Goal: Task Accomplishment & Management: Manage account settings

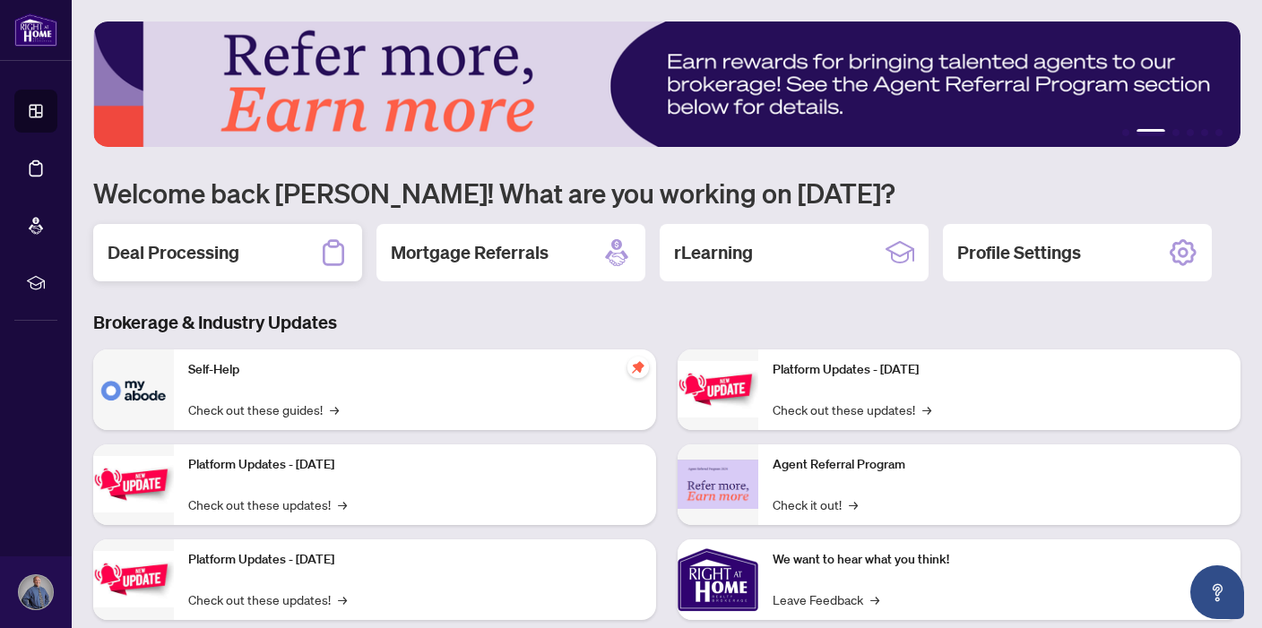
click at [229, 252] on h2 "Deal Processing" at bounding box center [174, 252] width 132 height 25
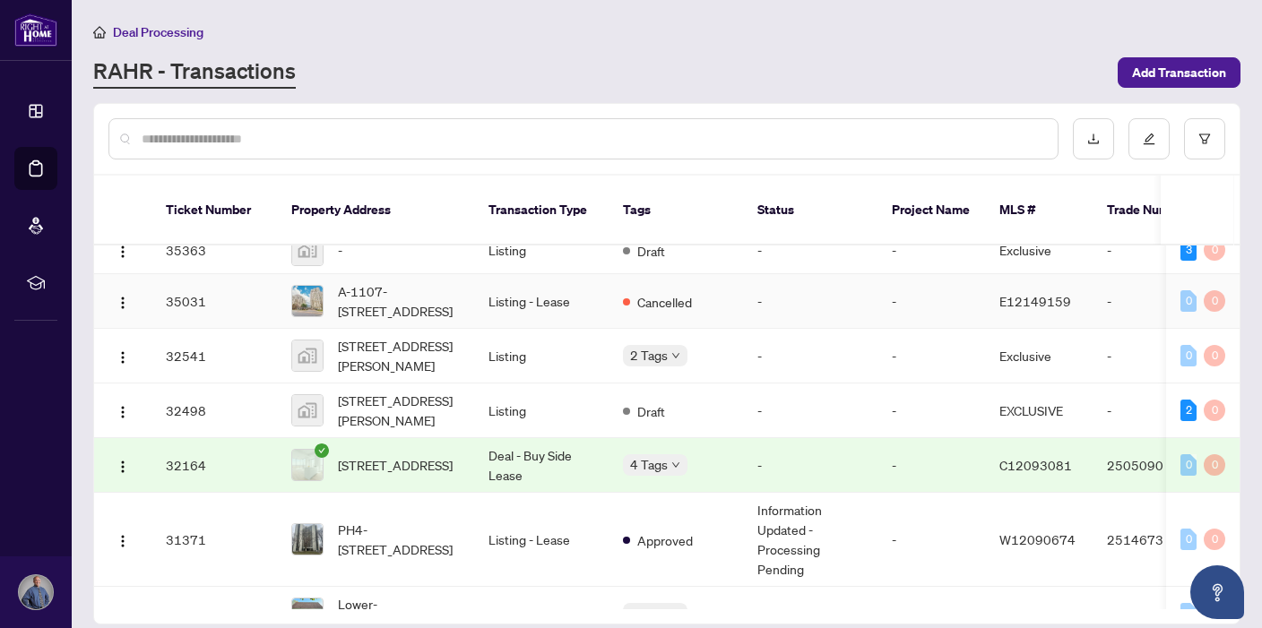
scroll to position [1019, 0]
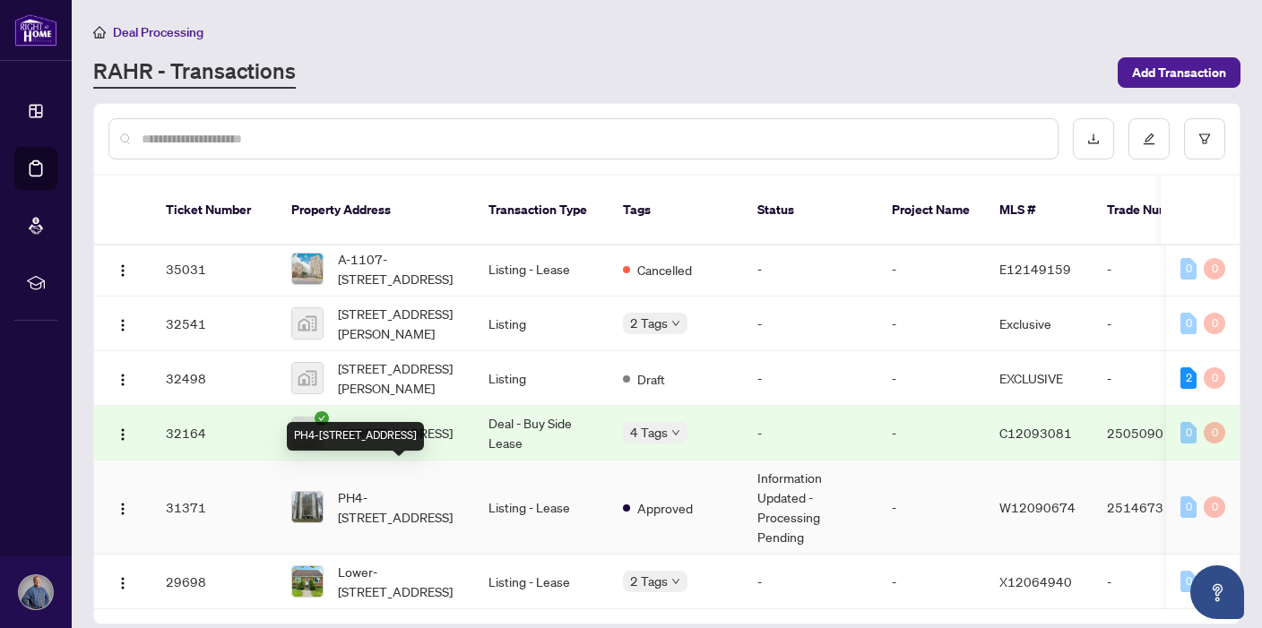
click at [383, 488] on span "PH4-[STREET_ADDRESS]" at bounding box center [399, 507] width 122 height 39
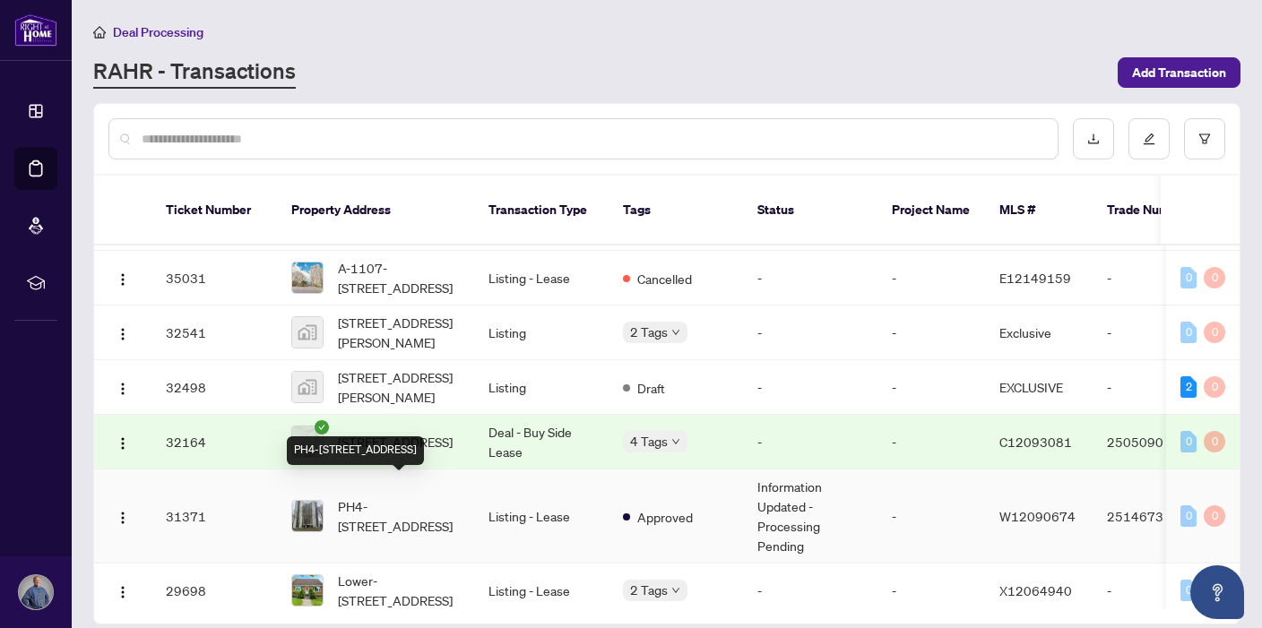
scroll to position [1019, 0]
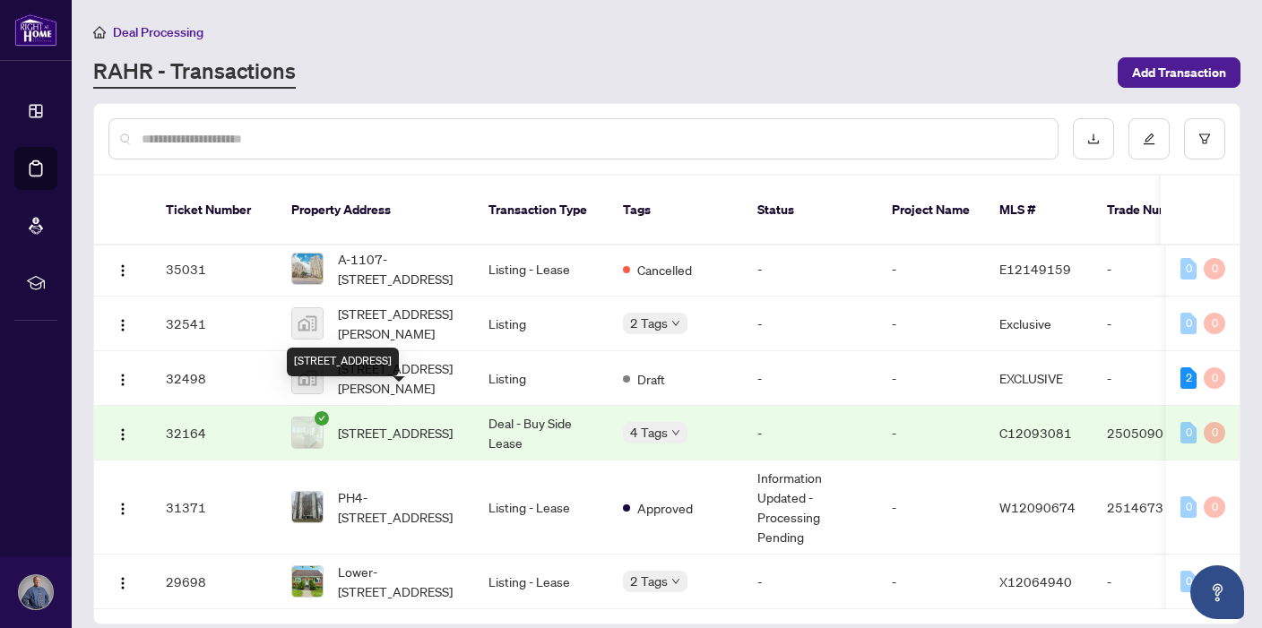
click at [362, 423] on span "[STREET_ADDRESS]" at bounding box center [395, 433] width 115 height 20
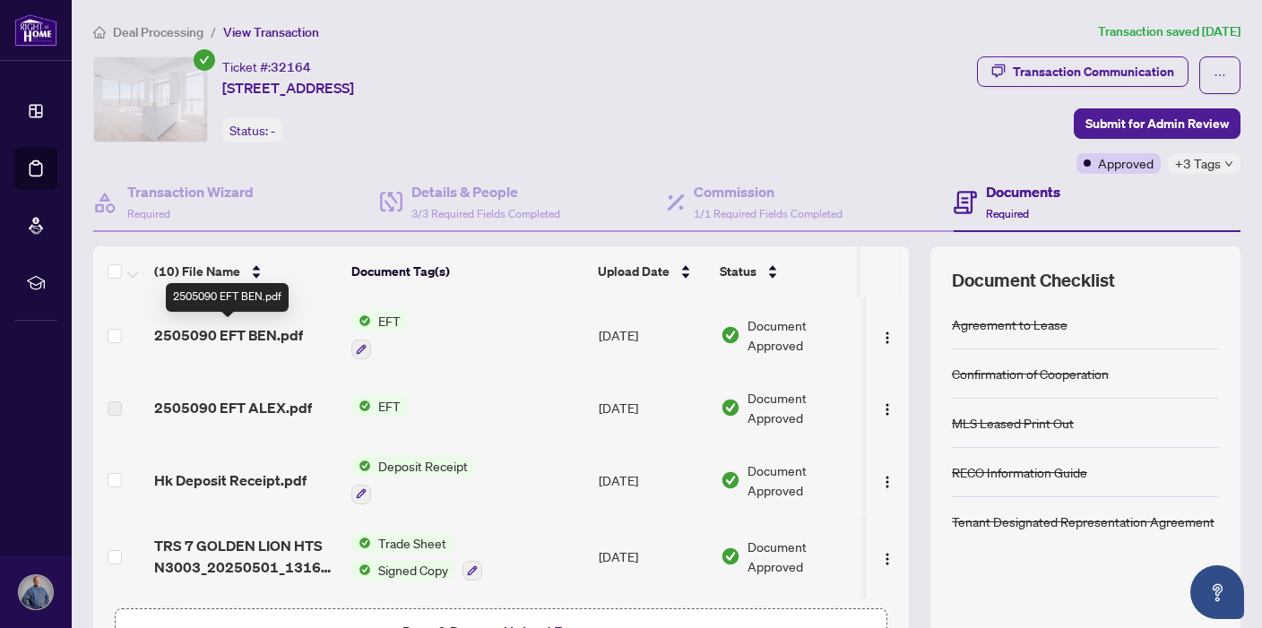
click at [264, 327] on span "2505090 EFT BEN.pdf" at bounding box center [228, 336] width 149 height 22
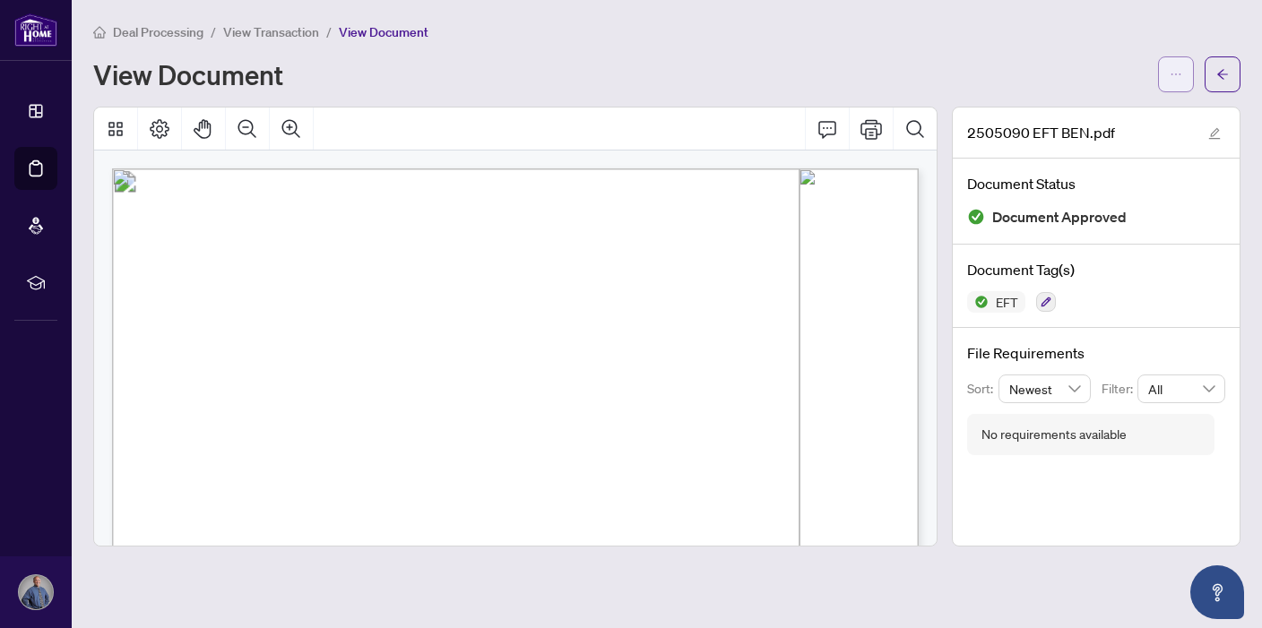
click at [1179, 74] on icon "ellipsis" at bounding box center [1176, 74] width 13 height 13
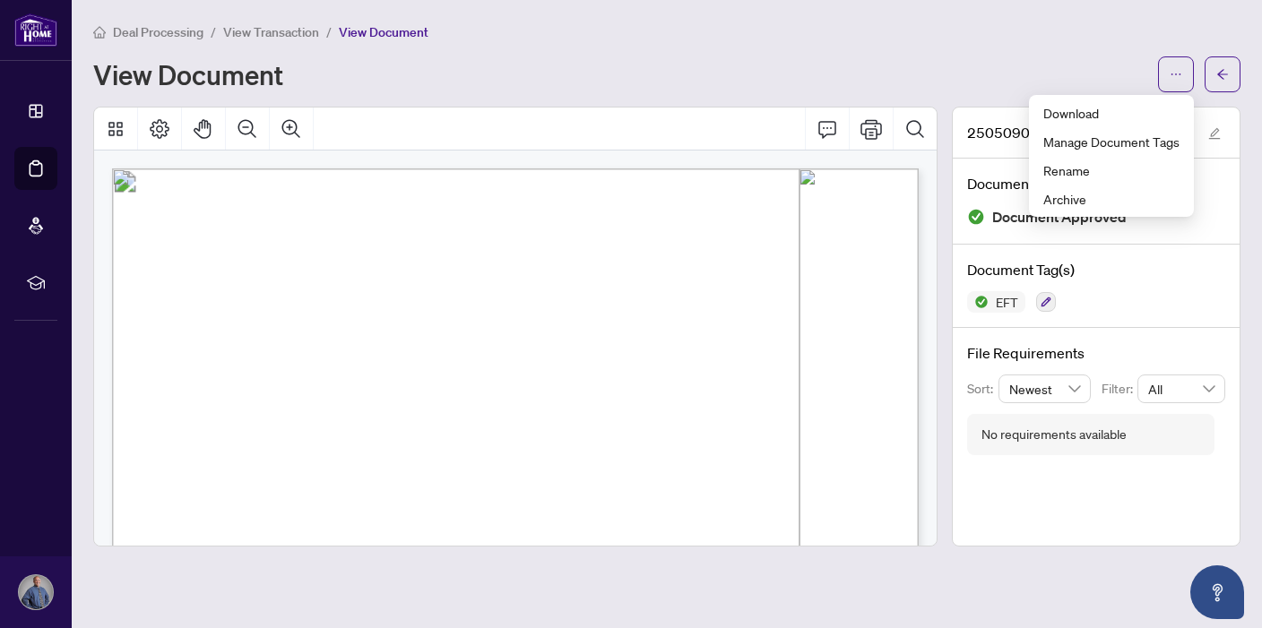
click at [866, 61] on div "View Document" at bounding box center [620, 74] width 1054 height 29
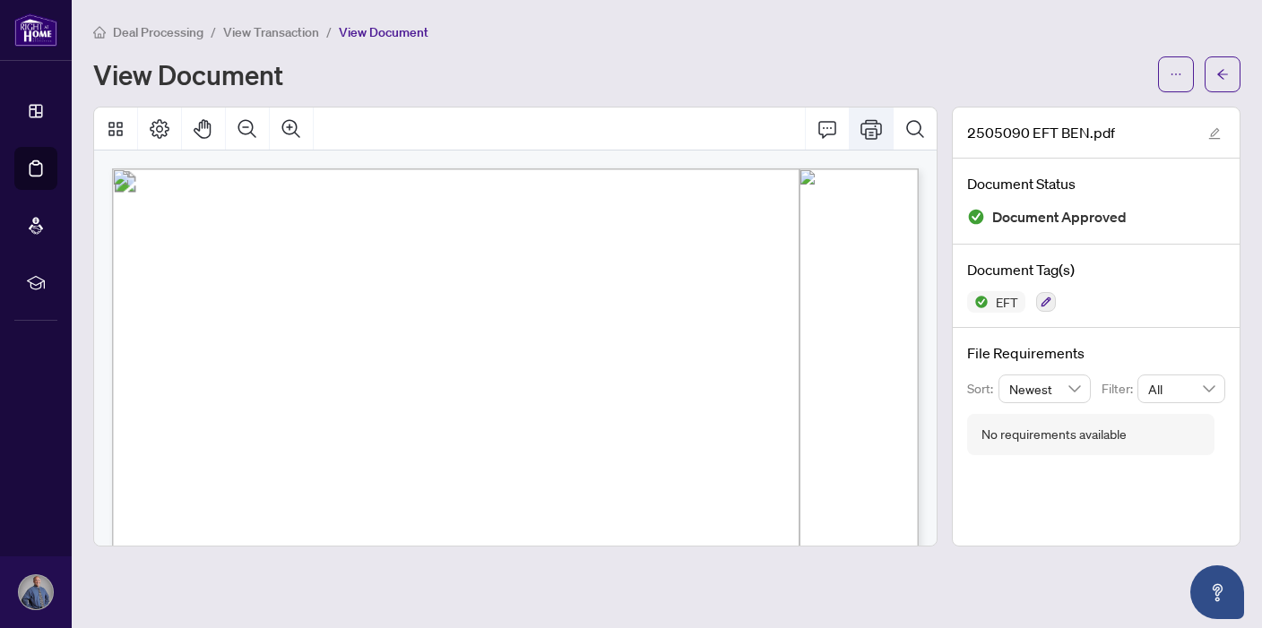
click at [869, 129] on icon "Print" at bounding box center [872, 129] width 22 height 22
drag, startPoint x: 350, startPoint y: 270, endPoint x: 220, endPoint y: 265, distance: 130.1
click at [220, 169] on p "Right at Home Realty PAID BY E.F.T. [DATE] Seven Hundred Thirty Four and 50/100…" at bounding box center [705, 169] width 1187 height 0
click at [1186, 77] on button "button" at bounding box center [1176, 74] width 36 height 36
click at [1043, 48] on div "Deal Processing / View Transaction / View Document View Document" at bounding box center [666, 57] width 1147 height 71
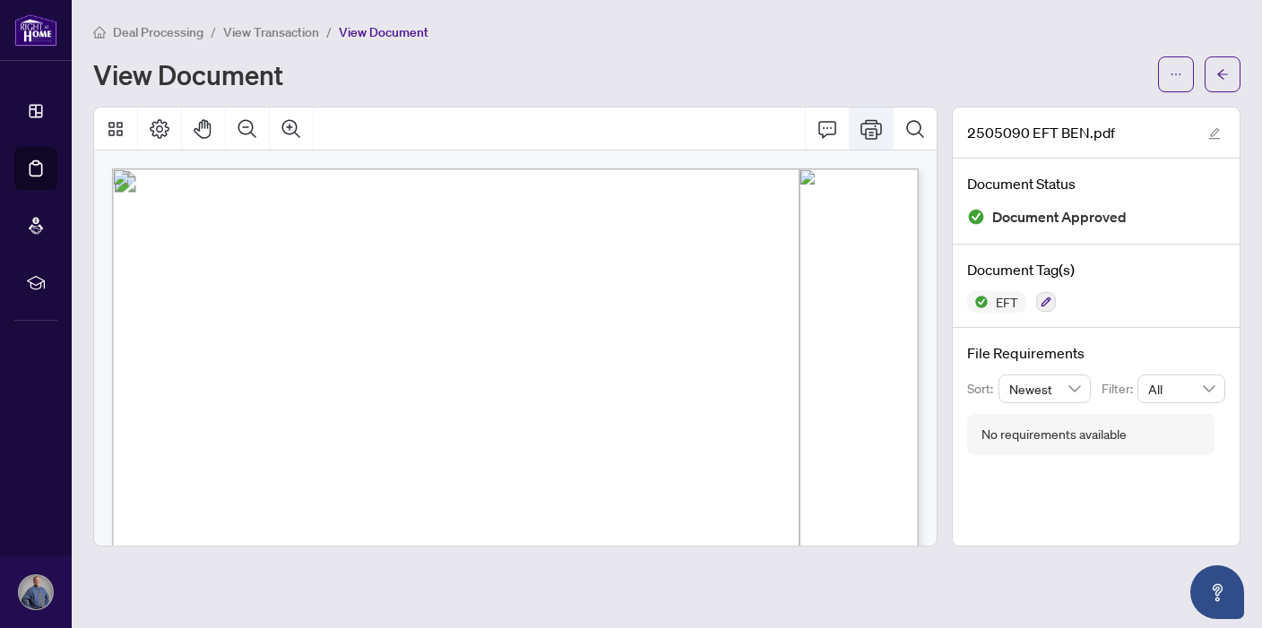
click at [875, 121] on icon "Print" at bounding box center [872, 129] width 22 height 22
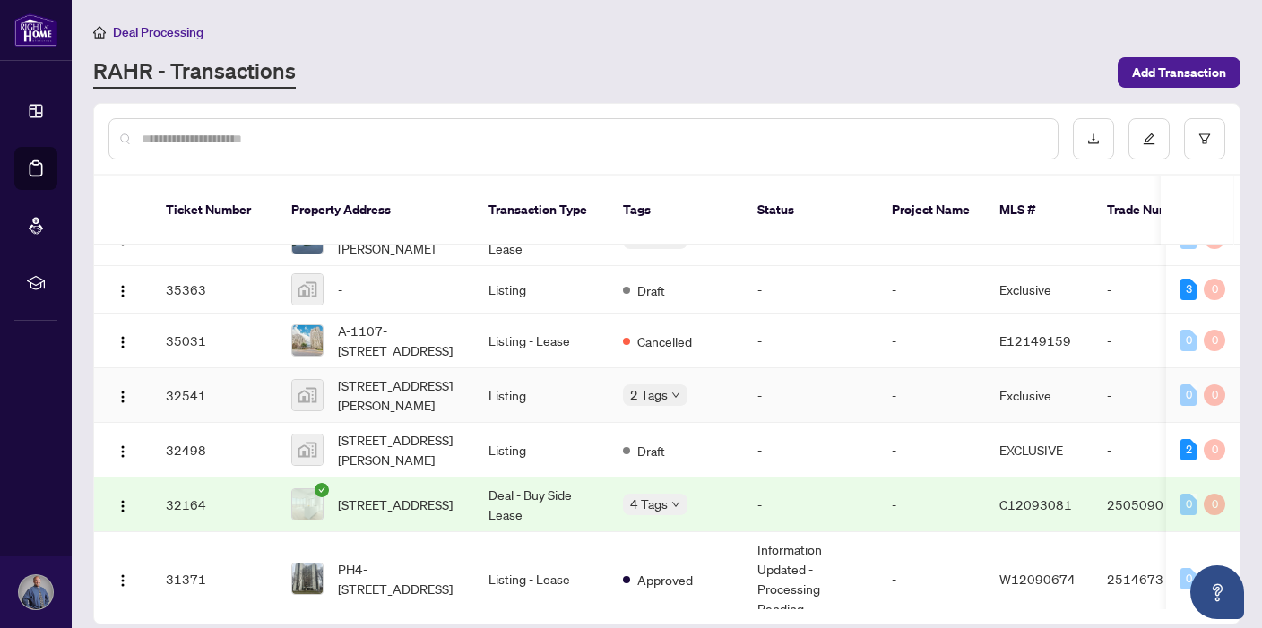
scroll to position [956, 0]
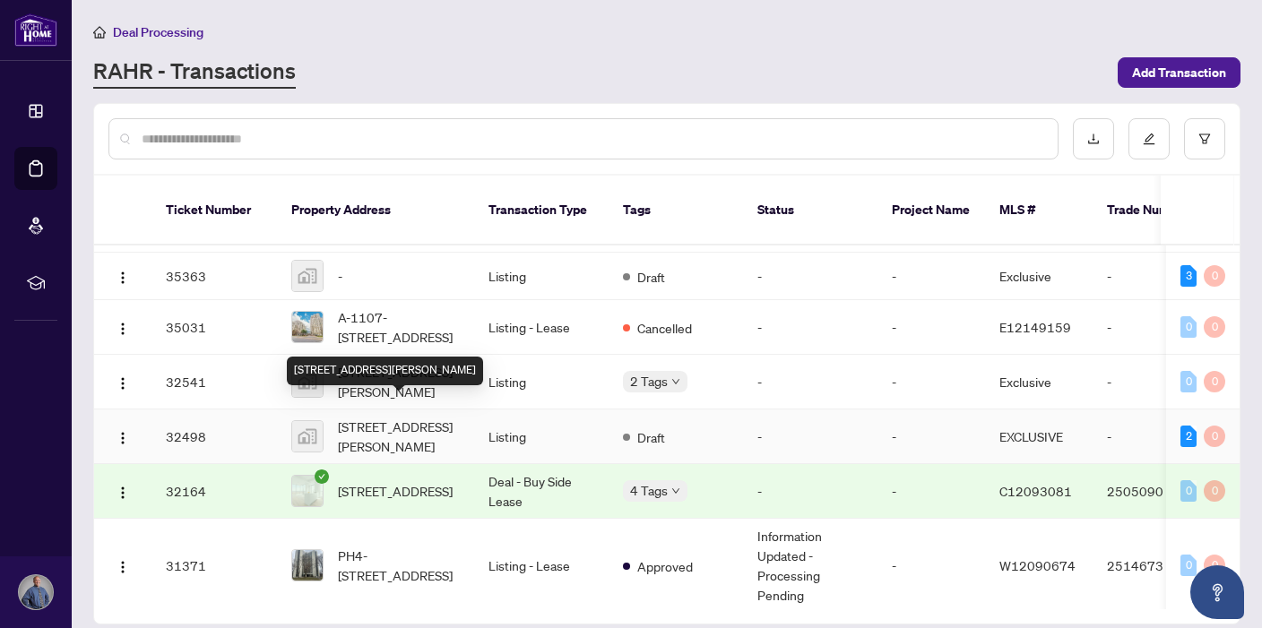
click at [416, 420] on span "[STREET_ADDRESS][PERSON_NAME]" at bounding box center [399, 436] width 122 height 39
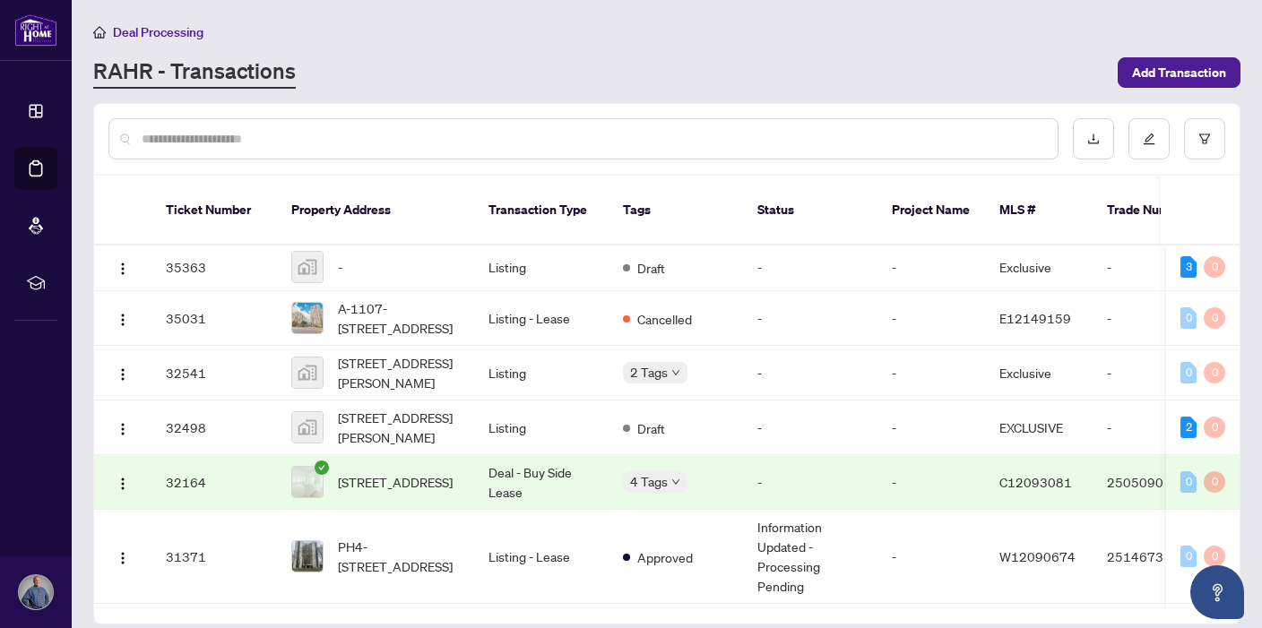
scroll to position [1003, 0]
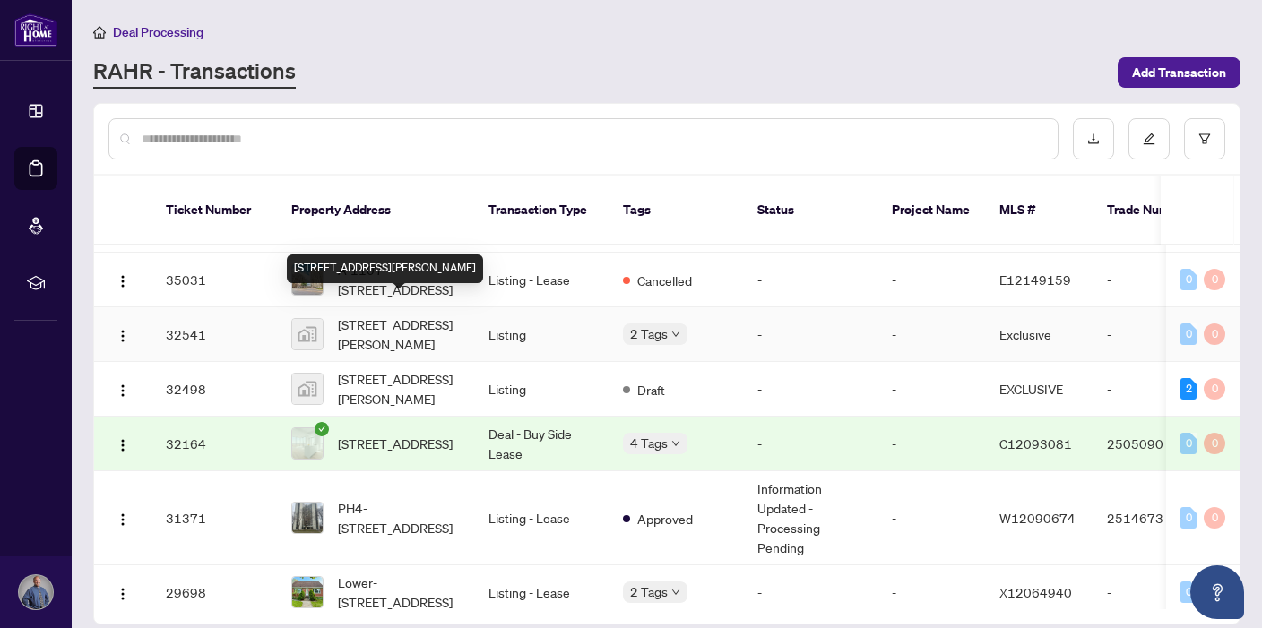
click at [401, 315] on span "[STREET_ADDRESS][PERSON_NAME]" at bounding box center [399, 334] width 122 height 39
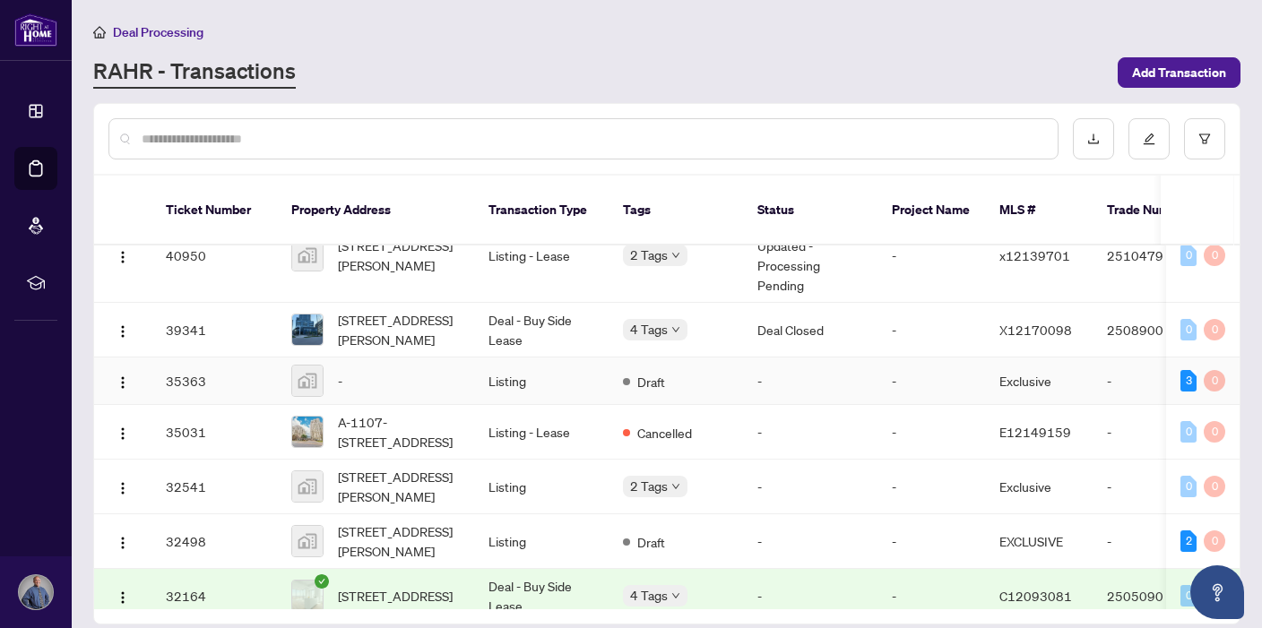
scroll to position [835, 0]
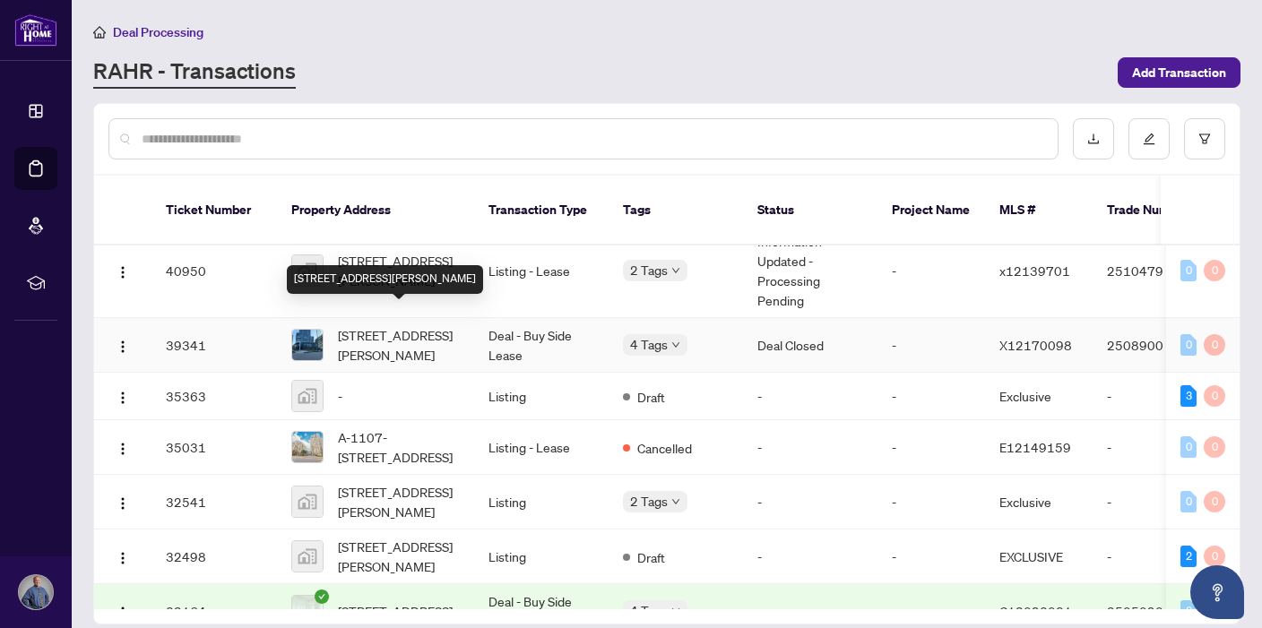
click at [414, 329] on span "[STREET_ADDRESS][PERSON_NAME]" at bounding box center [399, 344] width 122 height 39
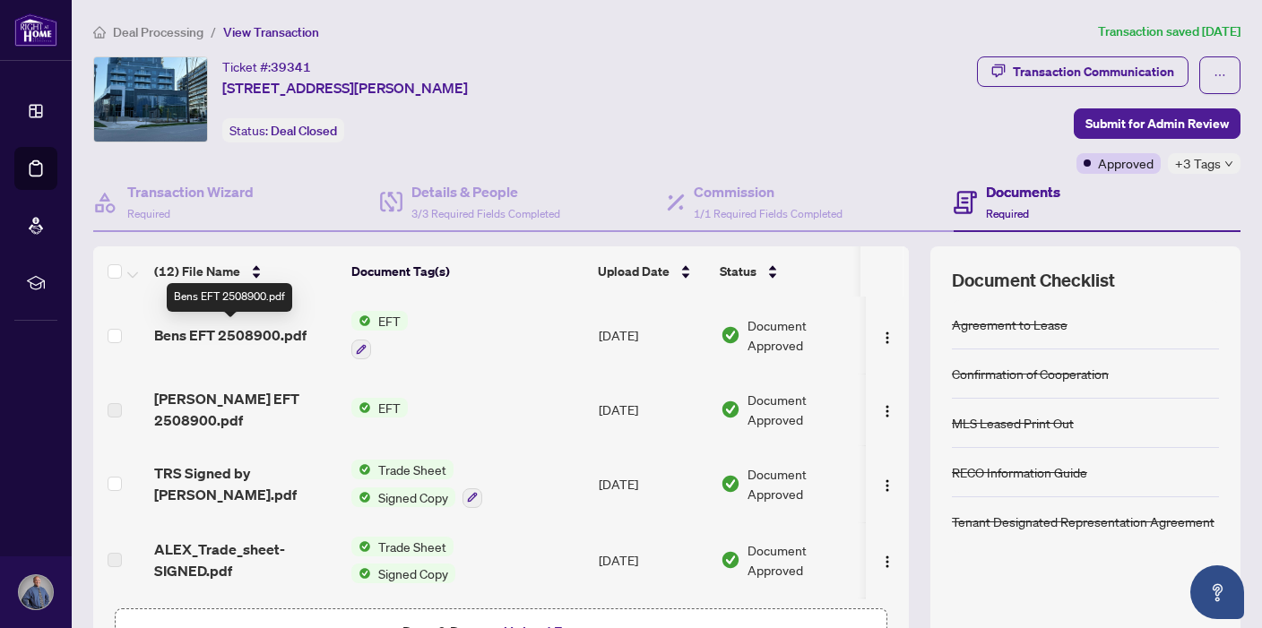
click at [278, 331] on span "Bens EFT 2508900.pdf" at bounding box center [230, 336] width 152 height 22
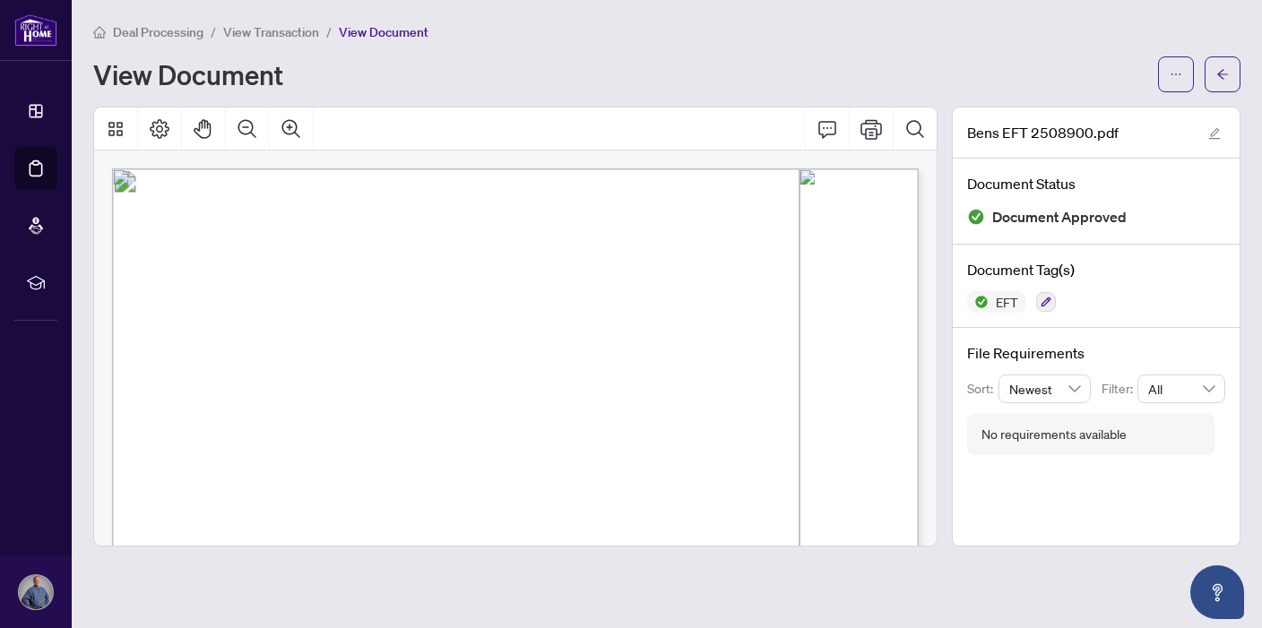
drag, startPoint x: 308, startPoint y: 271, endPoint x: 229, endPoint y: 268, distance: 78.9
click at [230, 268] on span "[STREET_ADDRESS][PERSON_NAME]" at bounding box center [322, 270] width 184 height 10
click at [873, 128] on icon "Print" at bounding box center [872, 129] width 22 height 22
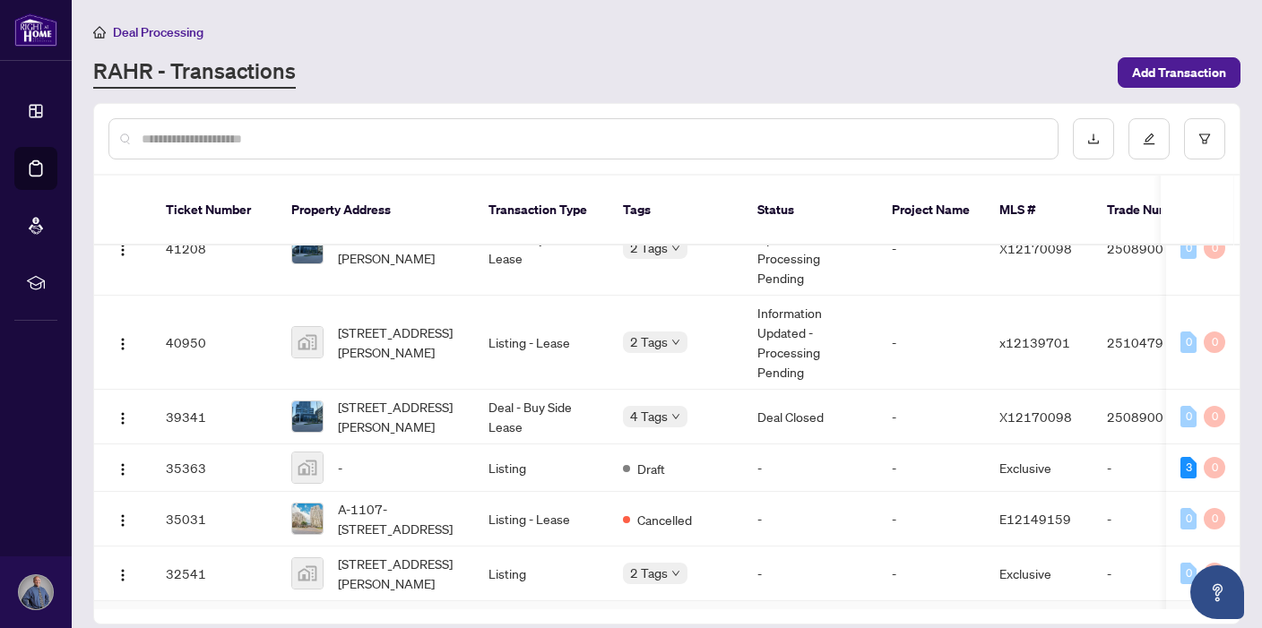
scroll to position [750, 0]
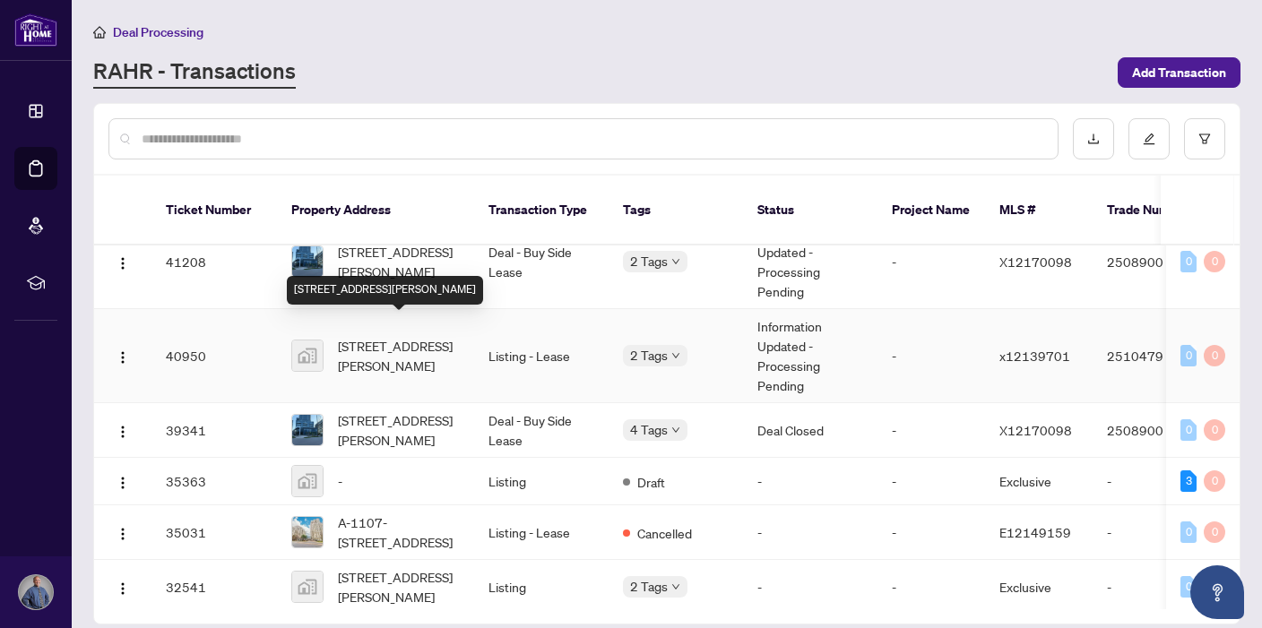
click at [415, 336] on span "[STREET_ADDRESS][PERSON_NAME]" at bounding box center [399, 355] width 122 height 39
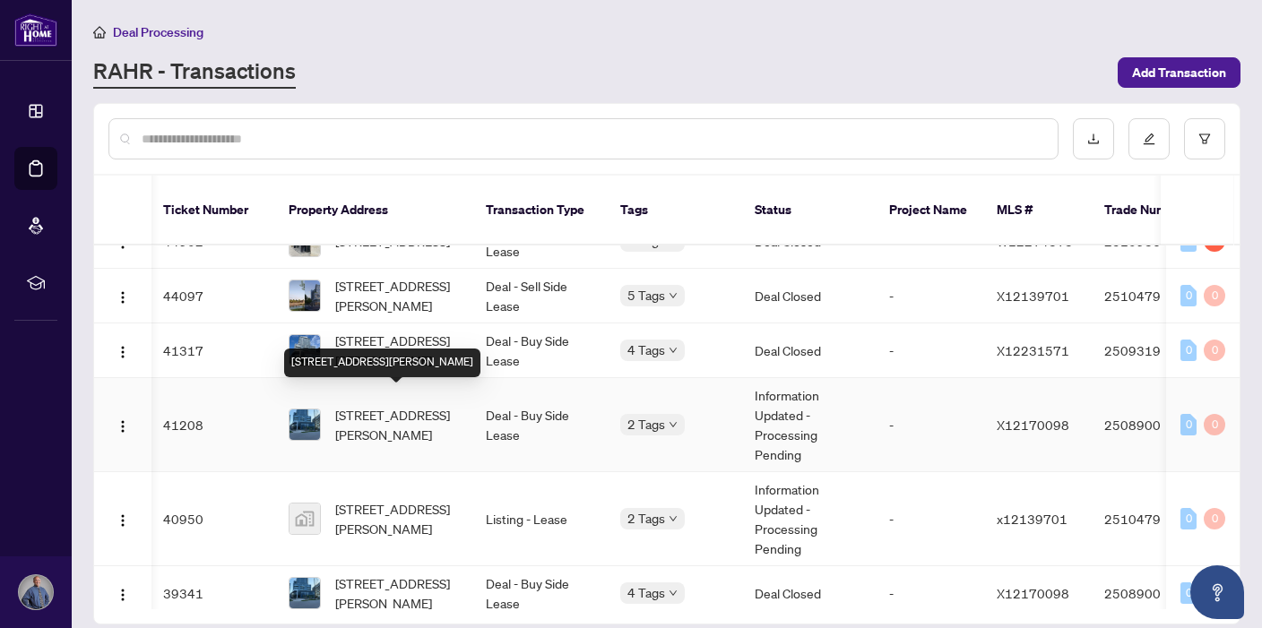
scroll to position [584, 3]
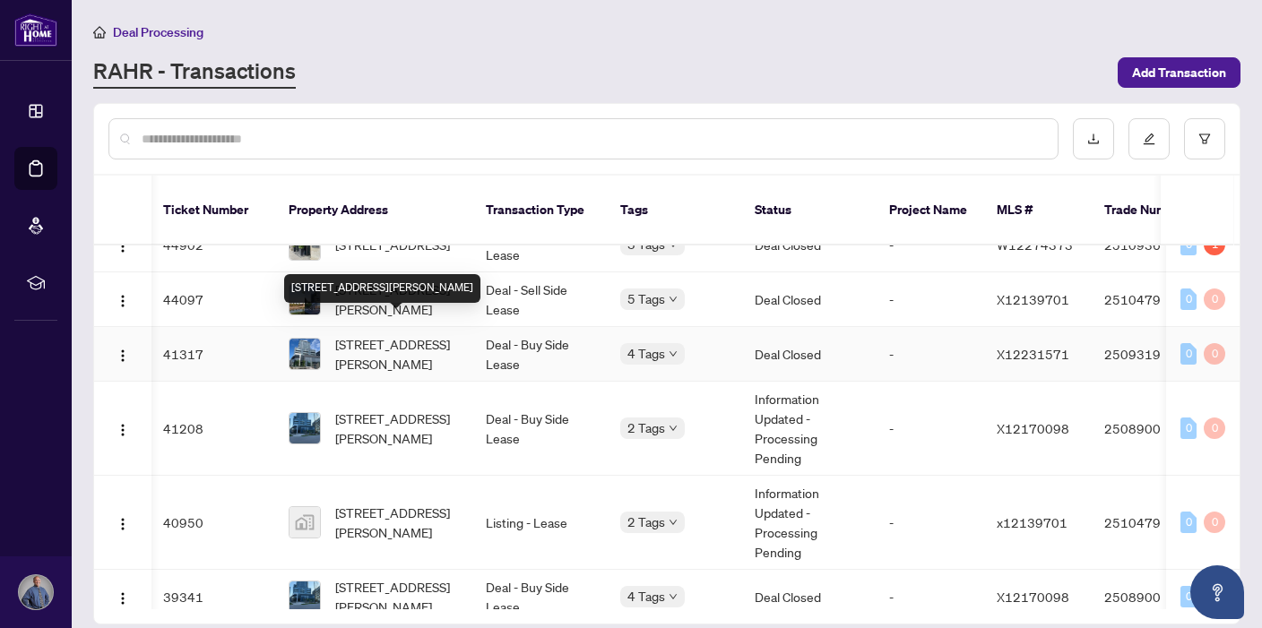
click at [398, 334] on span "[STREET_ADDRESS][PERSON_NAME]" at bounding box center [396, 353] width 122 height 39
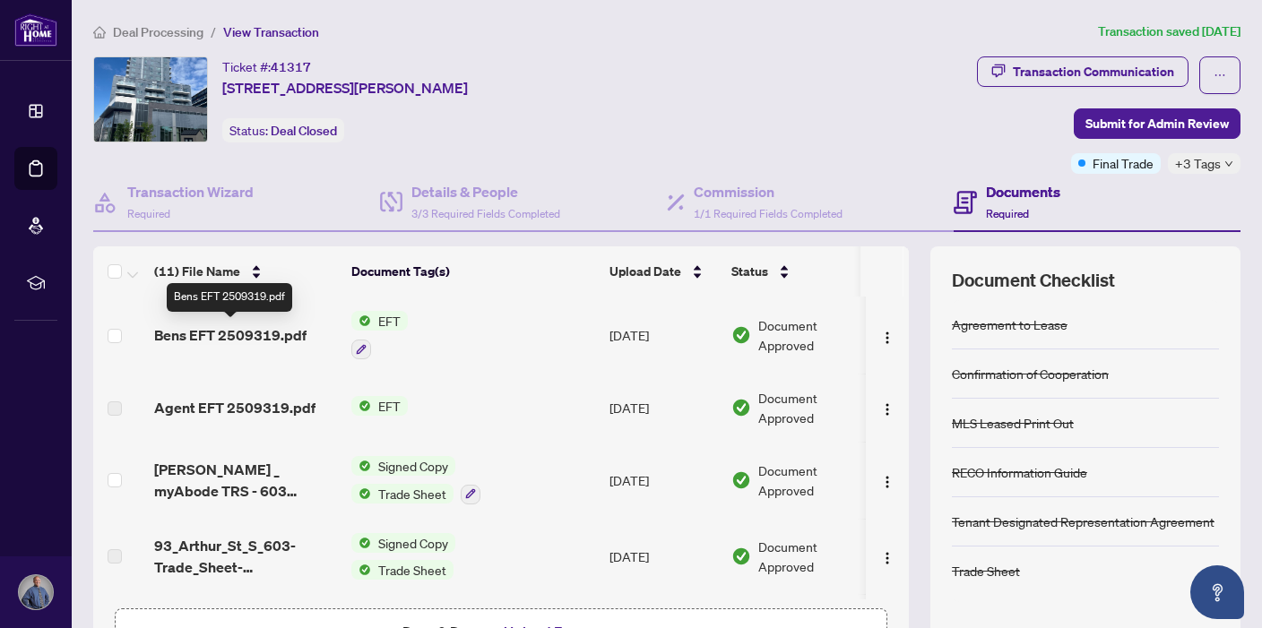
click at [251, 328] on span "Bens EFT 2509319.pdf" at bounding box center [230, 336] width 152 height 22
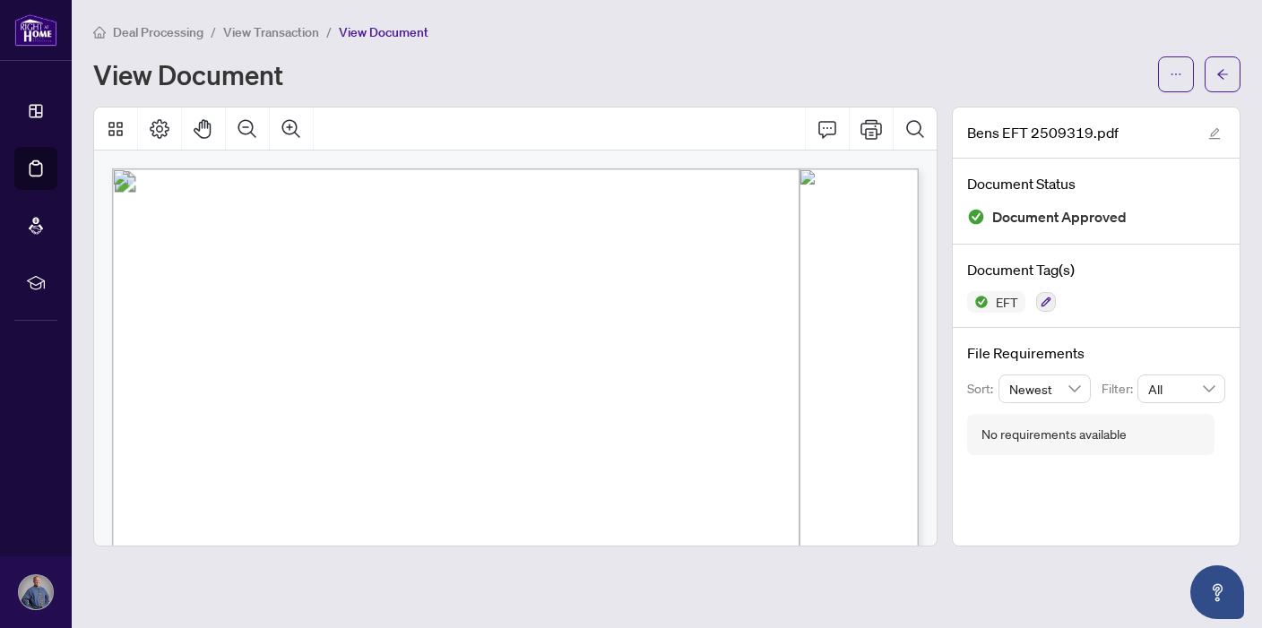
drag, startPoint x: 318, startPoint y: 268, endPoint x: 229, endPoint y: 265, distance: 88.8
click at [229, 169] on p "Right at Home Realty PAID BY E.F.T. [DATE] Four Hundred Thirty Seven and 88/100…" at bounding box center [705, 169] width 1187 height 0
click at [872, 122] on icon "Print" at bounding box center [872, 129] width 22 height 20
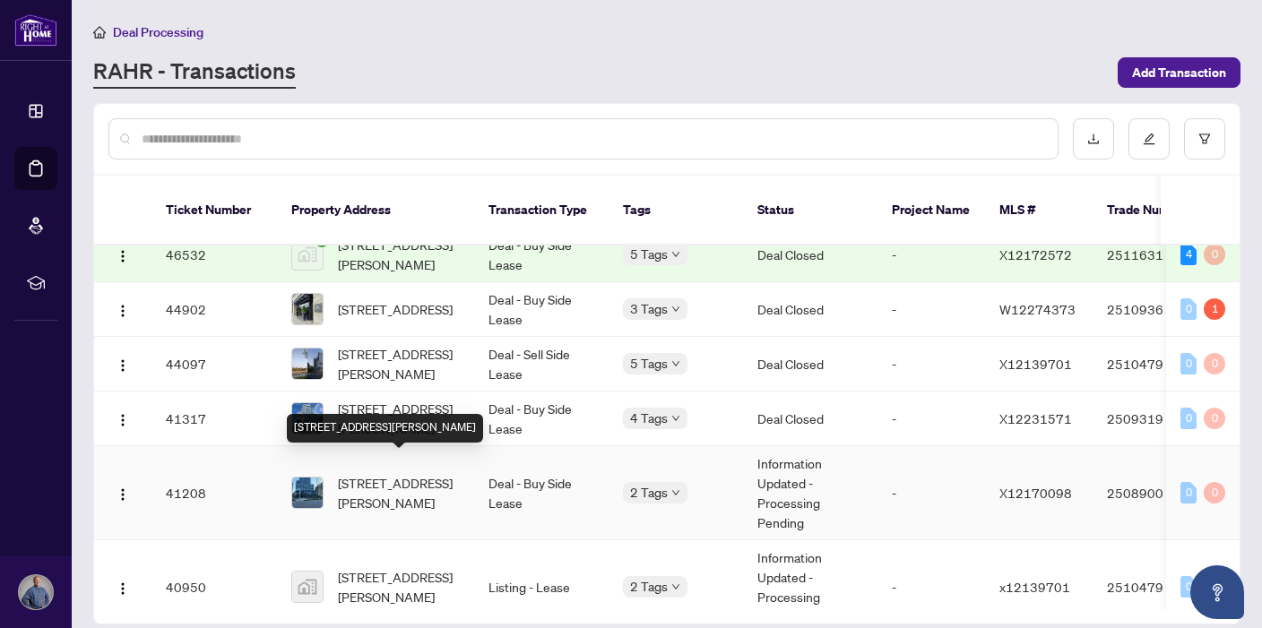
scroll to position [518, 0]
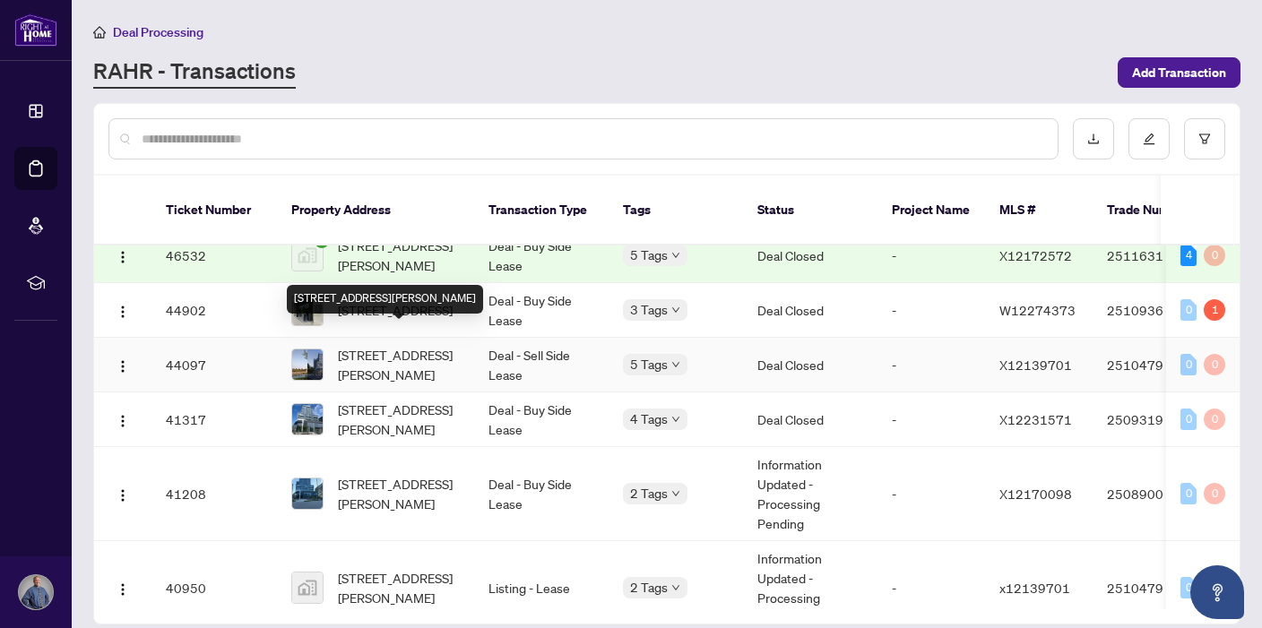
click at [398, 345] on span "[STREET_ADDRESS][PERSON_NAME]" at bounding box center [399, 364] width 122 height 39
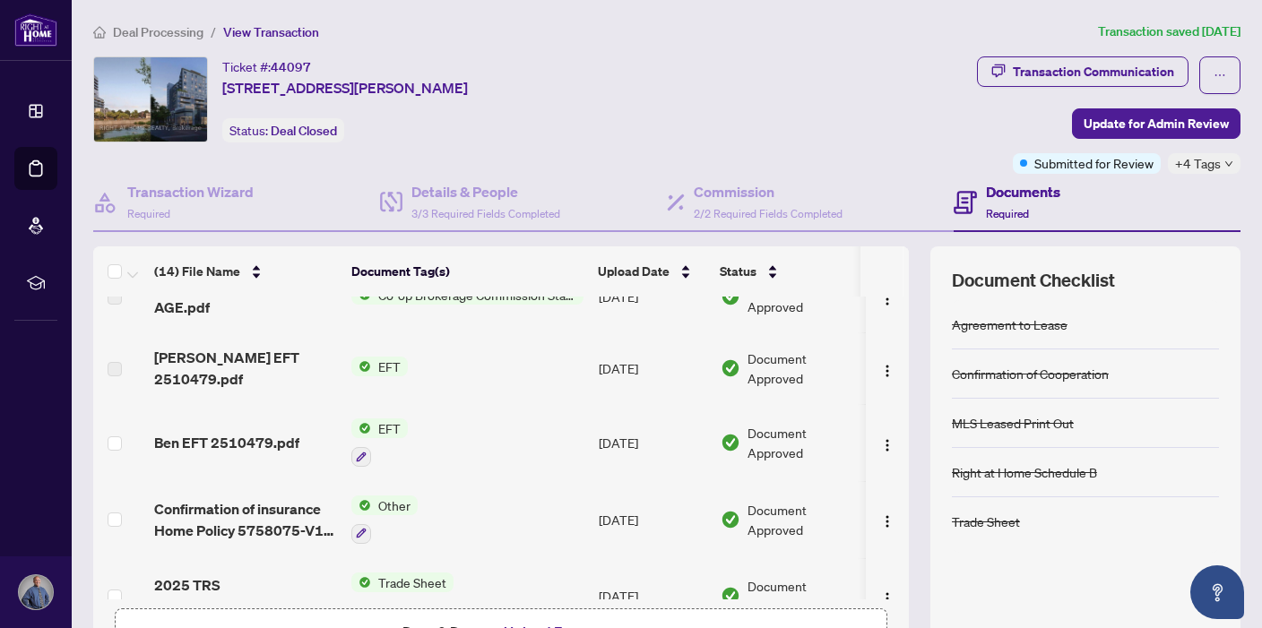
scroll to position [39, 0]
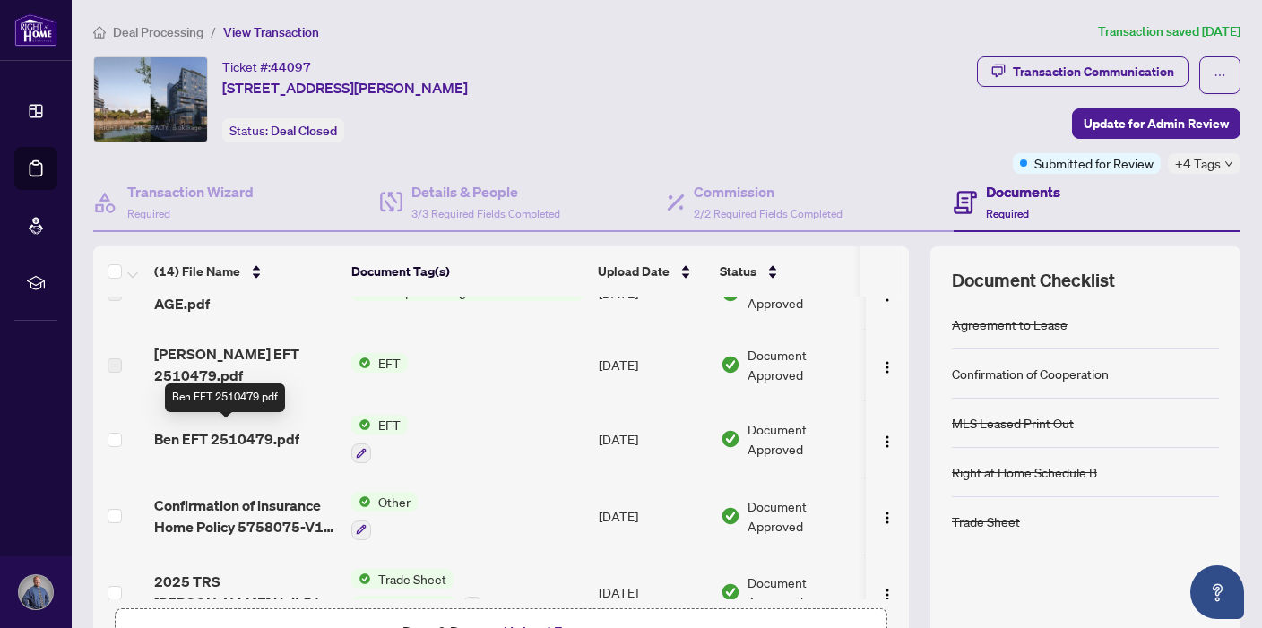
click at [286, 428] on span "Ben EFT 2510479.pdf" at bounding box center [226, 439] width 145 height 22
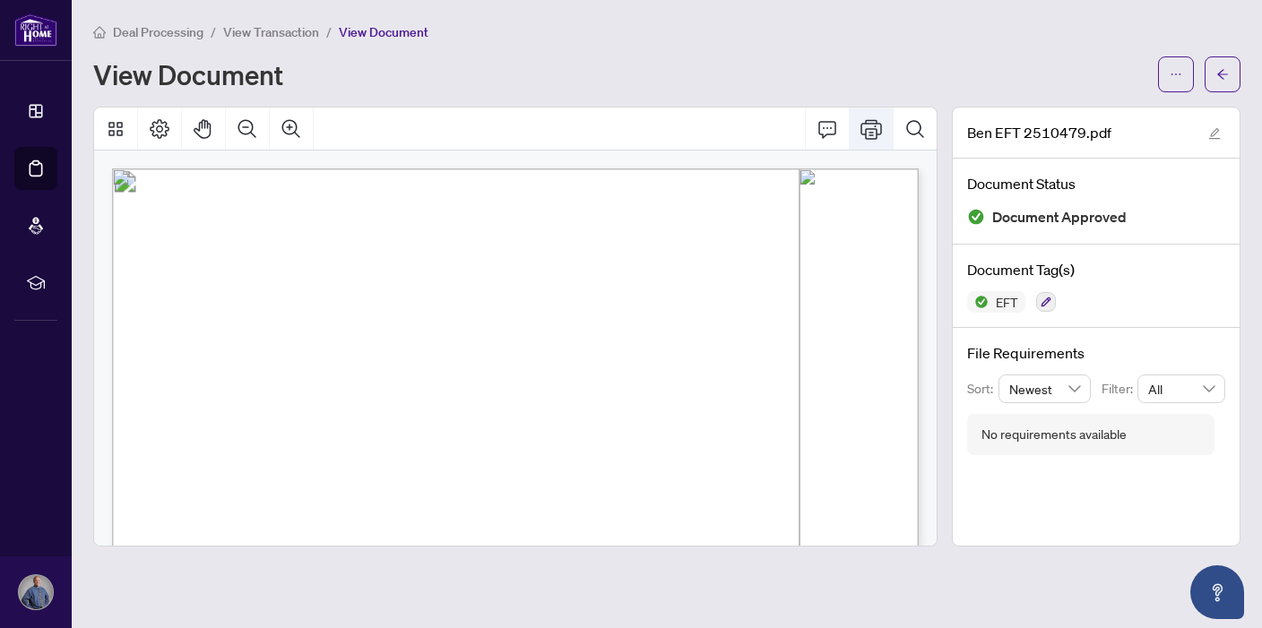
click at [871, 131] on icon "Print" at bounding box center [872, 129] width 22 height 20
drag, startPoint x: 321, startPoint y: 266, endPoint x: 221, endPoint y: 266, distance: 100.4
click at [221, 169] on p "Right at Home Realty PAID BY E.F.T. [DATE] Four Hundred Fifty Two and 00/100 Do…" at bounding box center [705, 169] width 1187 height 0
click at [867, 134] on icon "Print" at bounding box center [872, 129] width 22 height 22
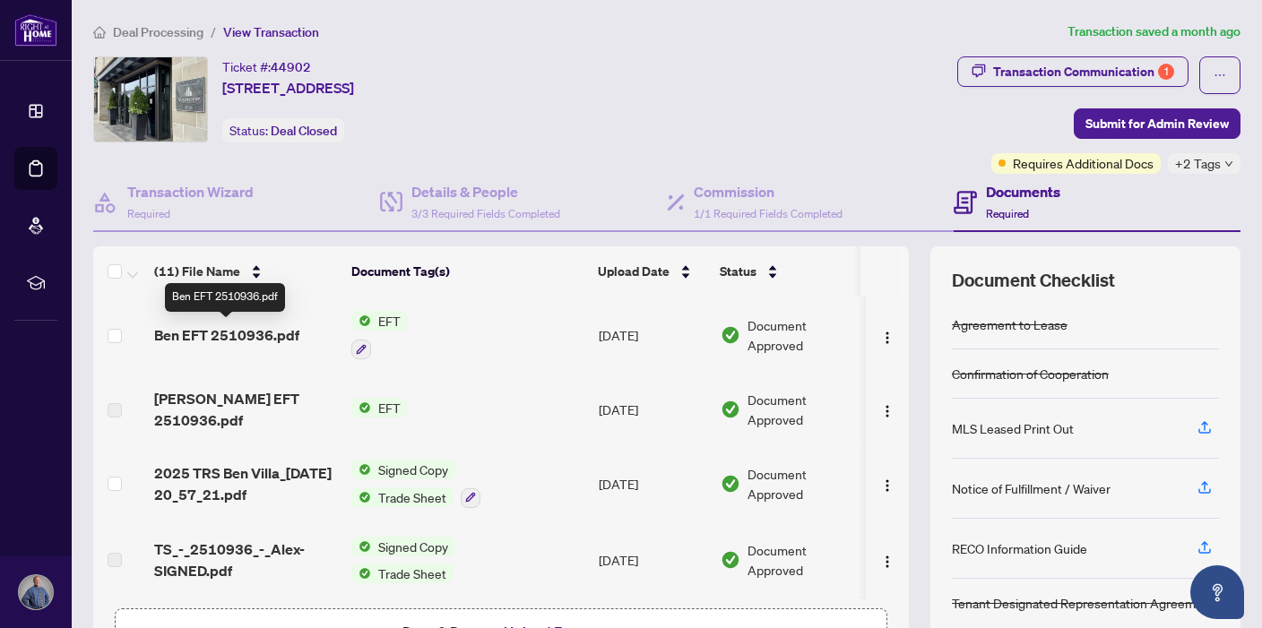
click at [247, 334] on span "Ben EFT 2510936.pdf" at bounding box center [226, 336] width 145 height 22
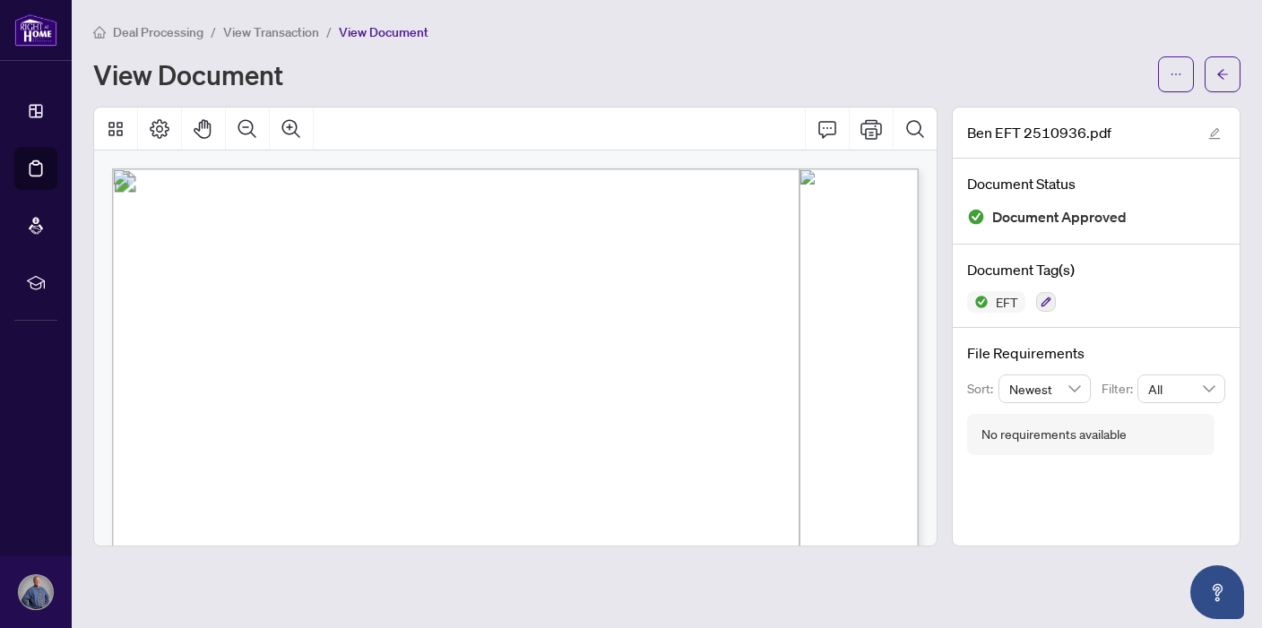
drag, startPoint x: 368, startPoint y: 266, endPoint x: 230, endPoint y: 266, distance: 137.2
click at [230, 266] on span "[STREET_ADDRESS]" at bounding box center [281, 270] width 102 height 10
click at [876, 119] on icon "Print" at bounding box center [872, 129] width 22 height 20
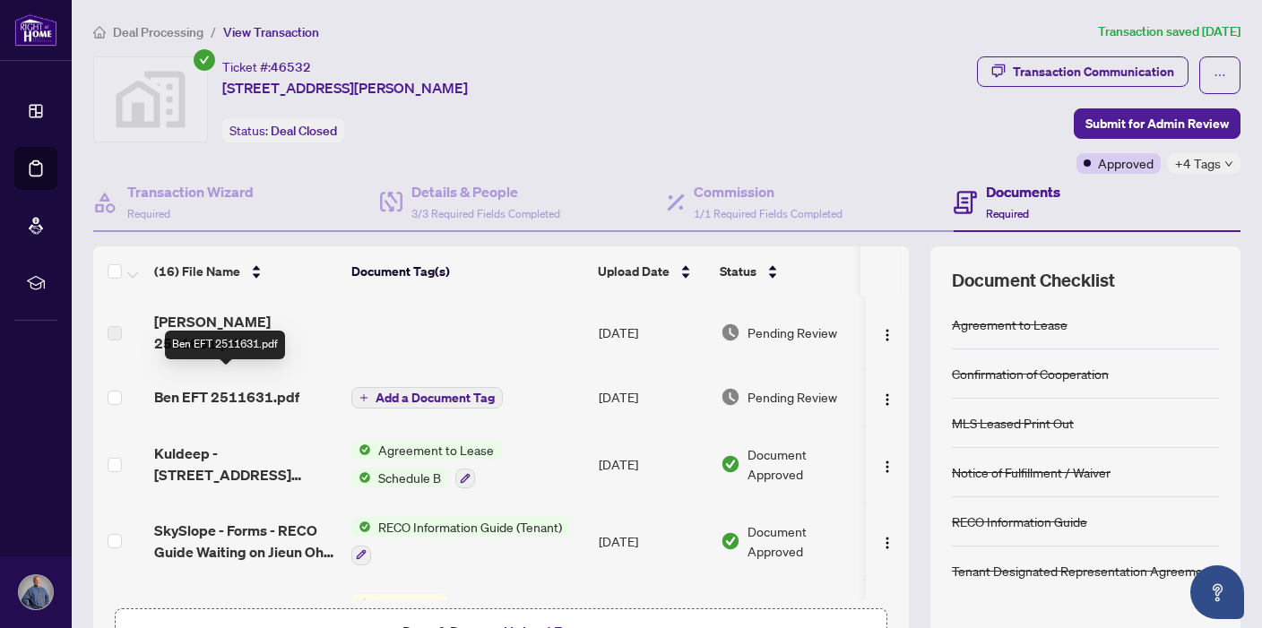
click at [245, 386] on span "Ben EFT 2511631.pdf" at bounding box center [226, 397] width 145 height 22
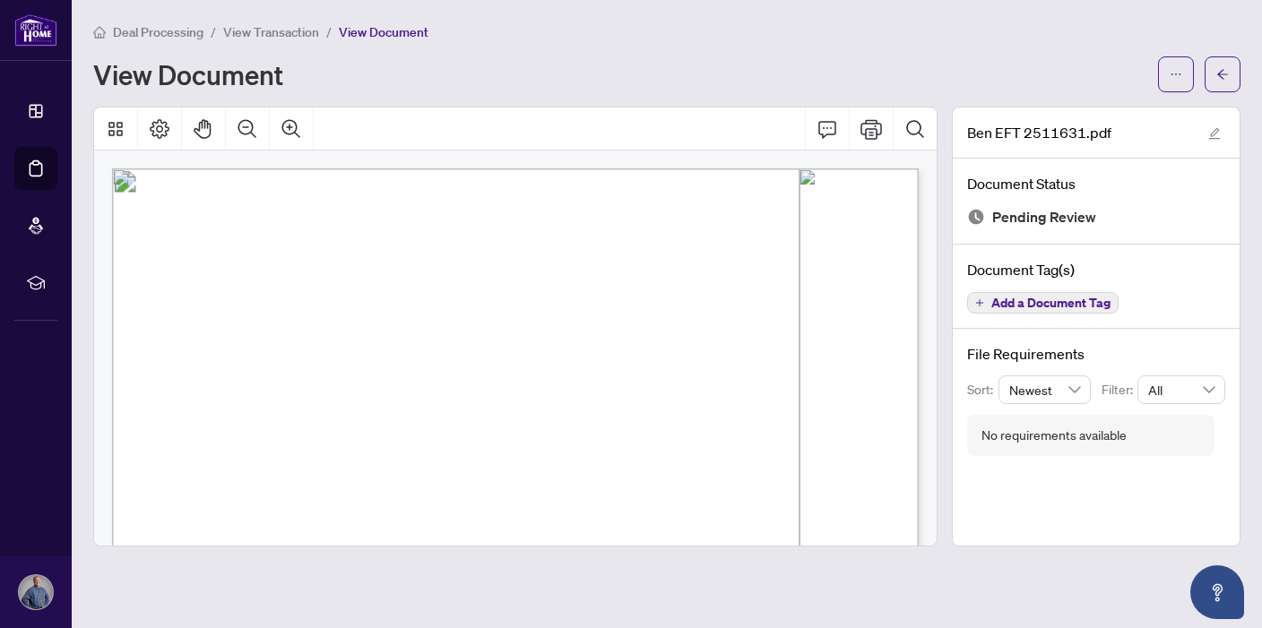
drag, startPoint x: 310, startPoint y: 269, endPoint x: 230, endPoint y: 267, distance: 79.8
click at [230, 267] on span "[STREET_ADDRESS][PERSON_NAME]" at bounding box center [321, 270] width 182 height 10
click at [870, 129] on icon "Print" at bounding box center [872, 129] width 22 height 22
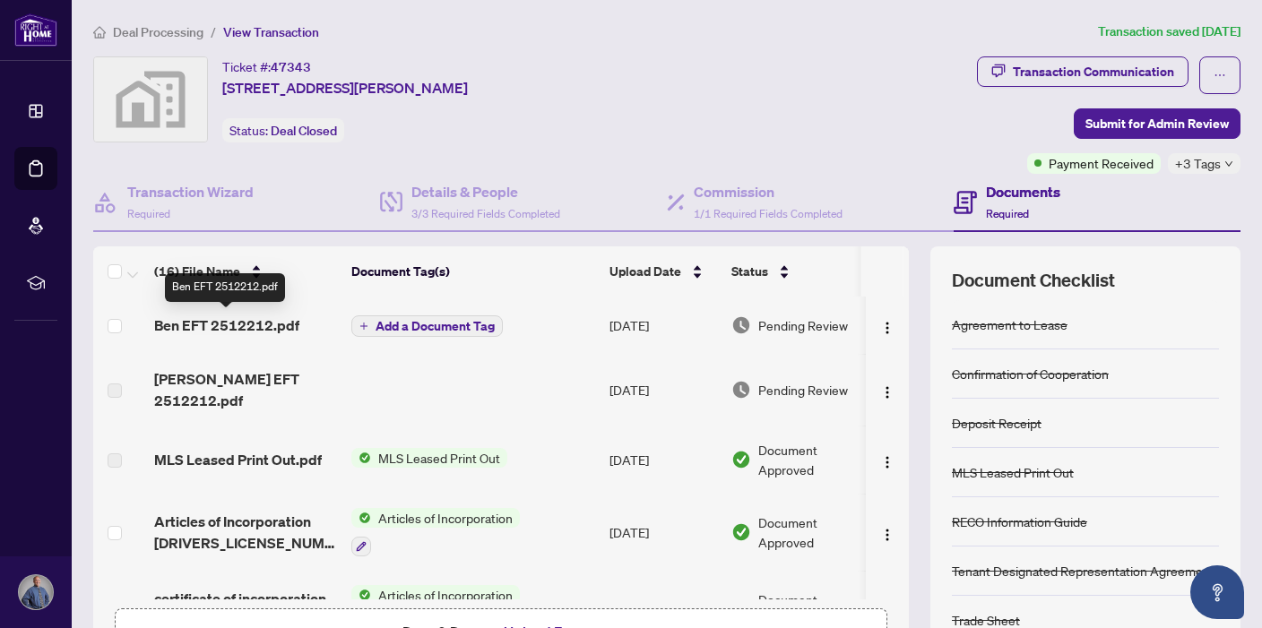
click at [238, 322] on span "Ben EFT 2512212.pdf" at bounding box center [226, 326] width 145 height 22
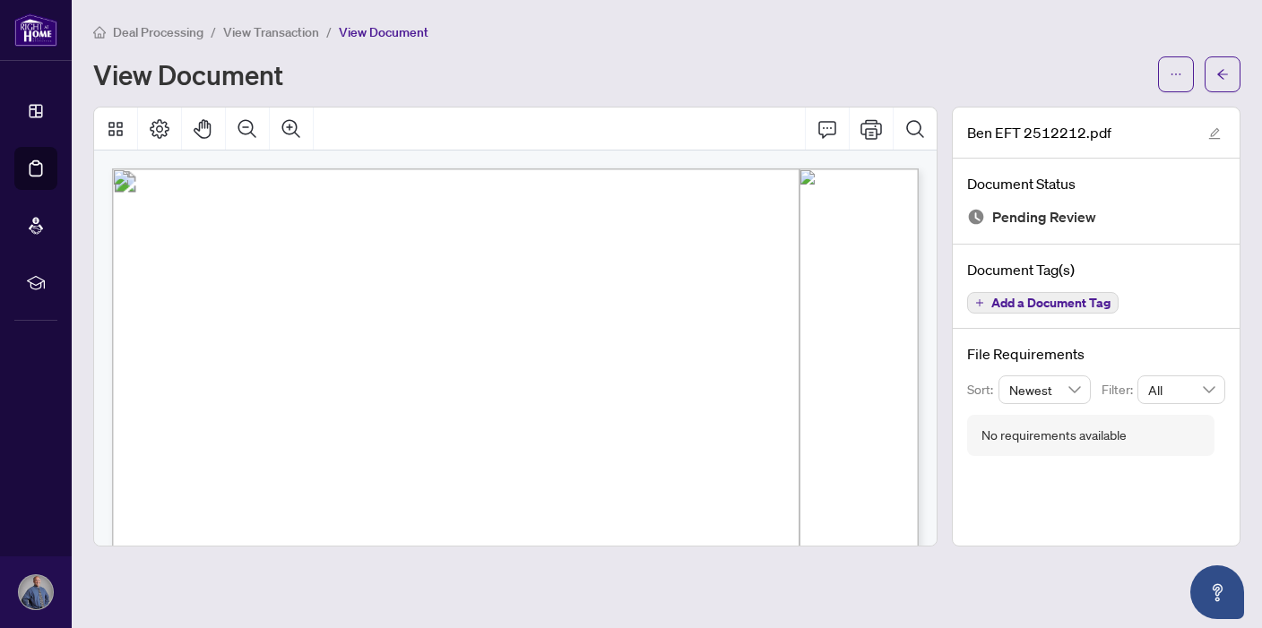
drag, startPoint x: 318, startPoint y: 270, endPoint x: 229, endPoint y: 270, distance: 89.6
click at [229, 169] on p "Right at Home Realty PAID BY E.F.T. [DATE] Six Hundred Ninety Nine and 19/100 D…" at bounding box center [705, 169] width 1187 height 0
click at [871, 132] on icon "Print" at bounding box center [872, 129] width 22 height 22
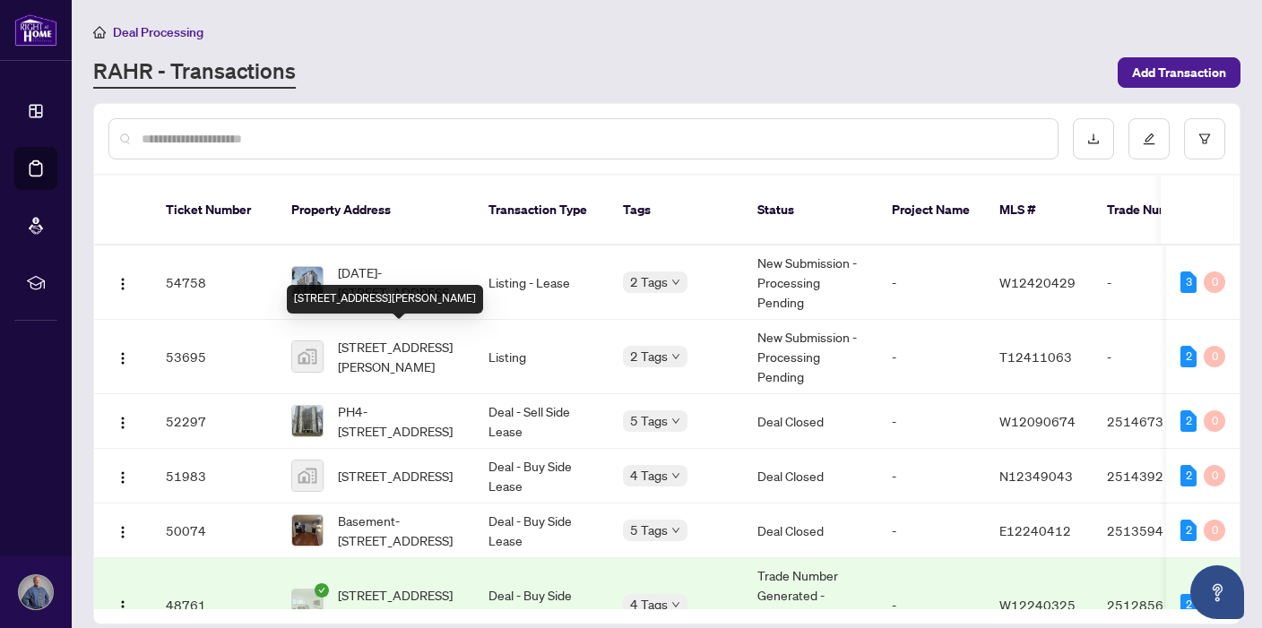
click at [394, 585] on span "[STREET_ADDRESS][PERSON_NAME]" at bounding box center [399, 604] width 122 height 39
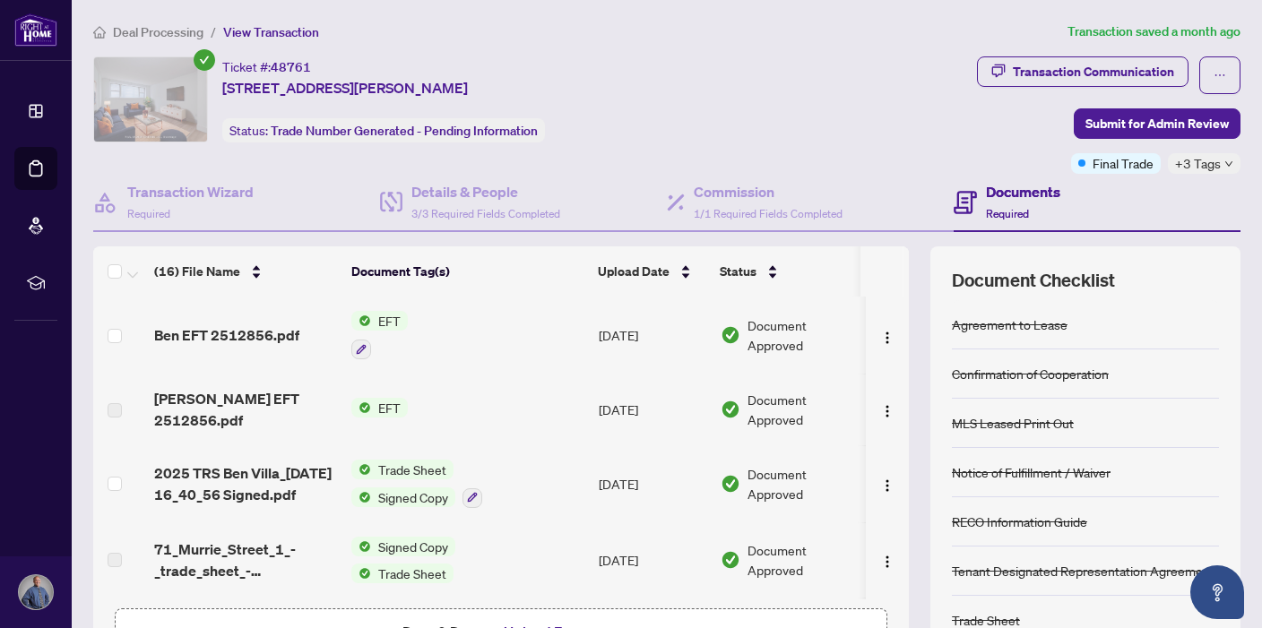
click at [299, 331] on div "Ben EFT 2512856.pdf" at bounding box center [245, 336] width 183 height 22
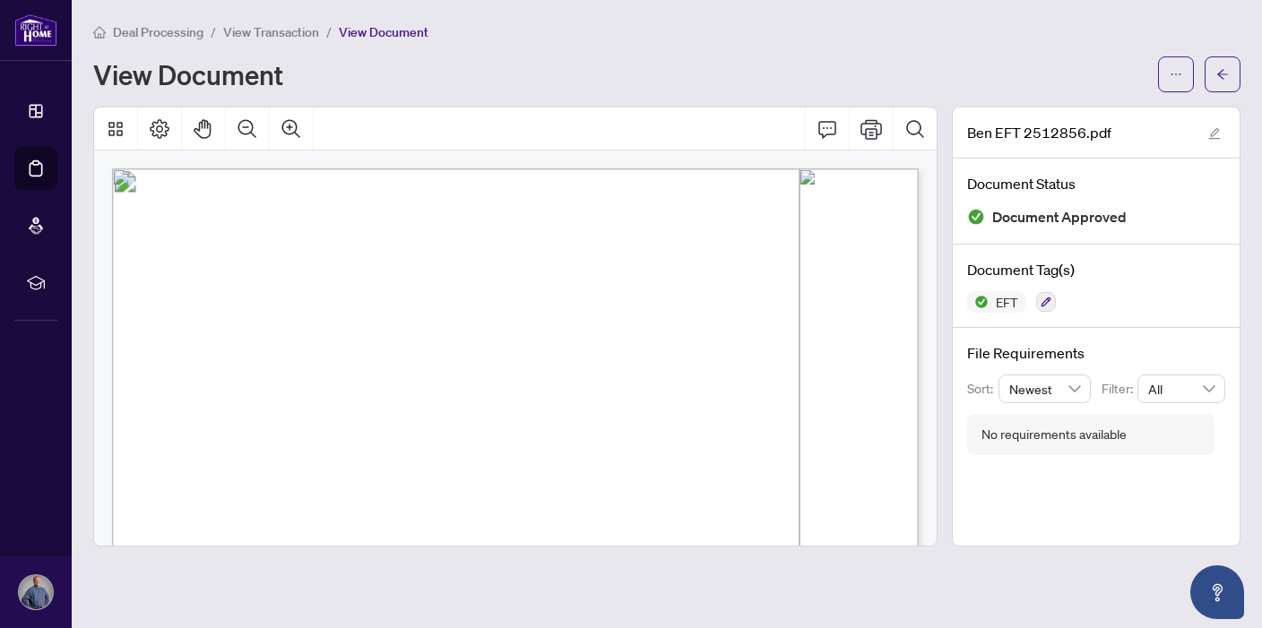
drag, startPoint x: 317, startPoint y: 268, endPoint x: 214, endPoint y: 268, distance: 103.1
click at [214, 169] on p "Right at Home Realty PAID BY E.F.T. [DATE] Four Hundred Fifty Two and 00/100 Do…" at bounding box center [705, 169] width 1187 height 0
click at [876, 124] on icon "Print" at bounding box center [872, 129] width 22 height 20
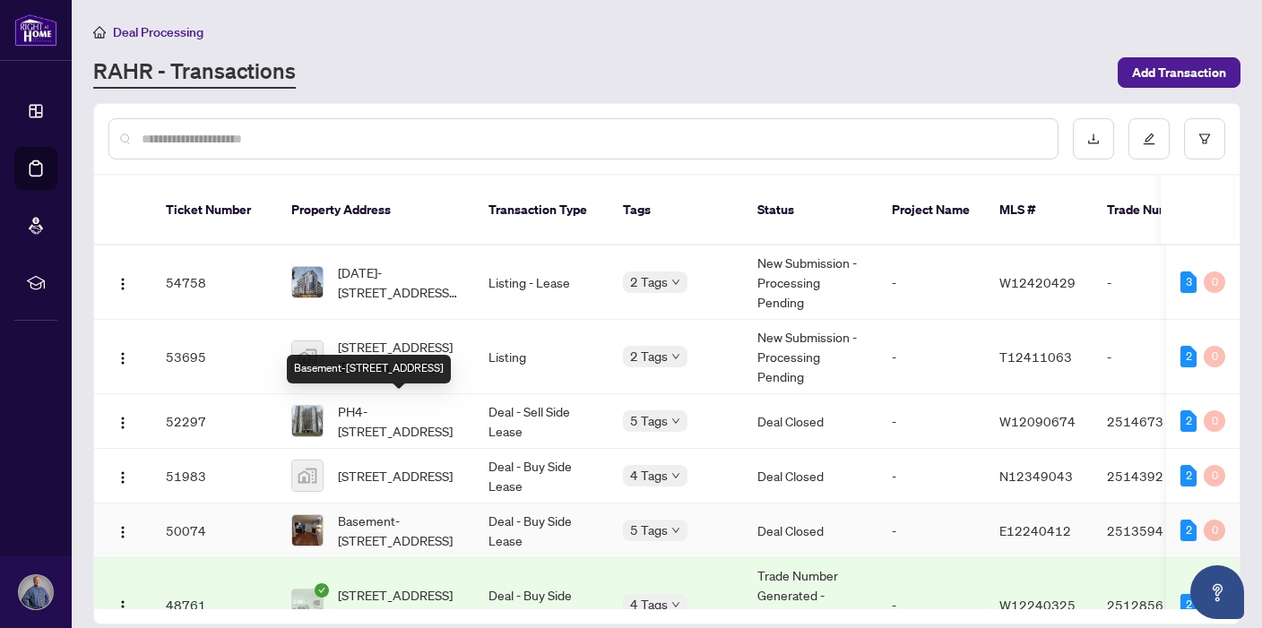
click at [396, 511] on span "Basement-[STREET_ADDRESS]" at bounding box center [399, 530] width 122 height 39
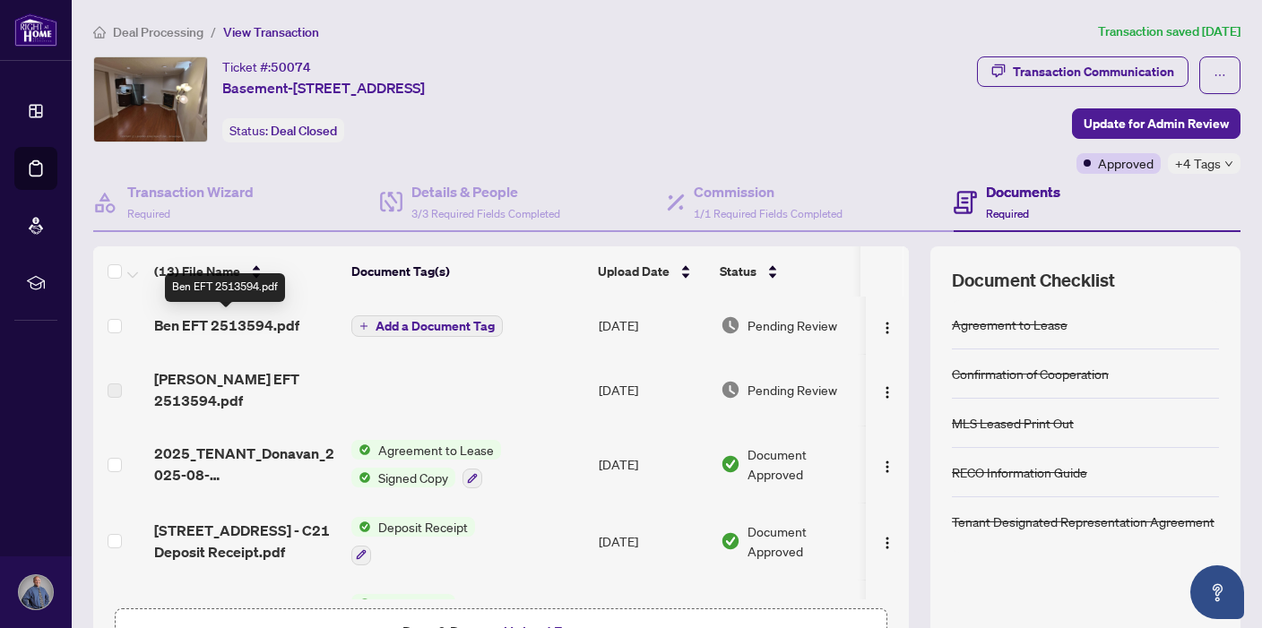
click at [255, 331] on span "Ben EFT 2513594.pdf" at bounding box center [226, 326] width 145 height 22
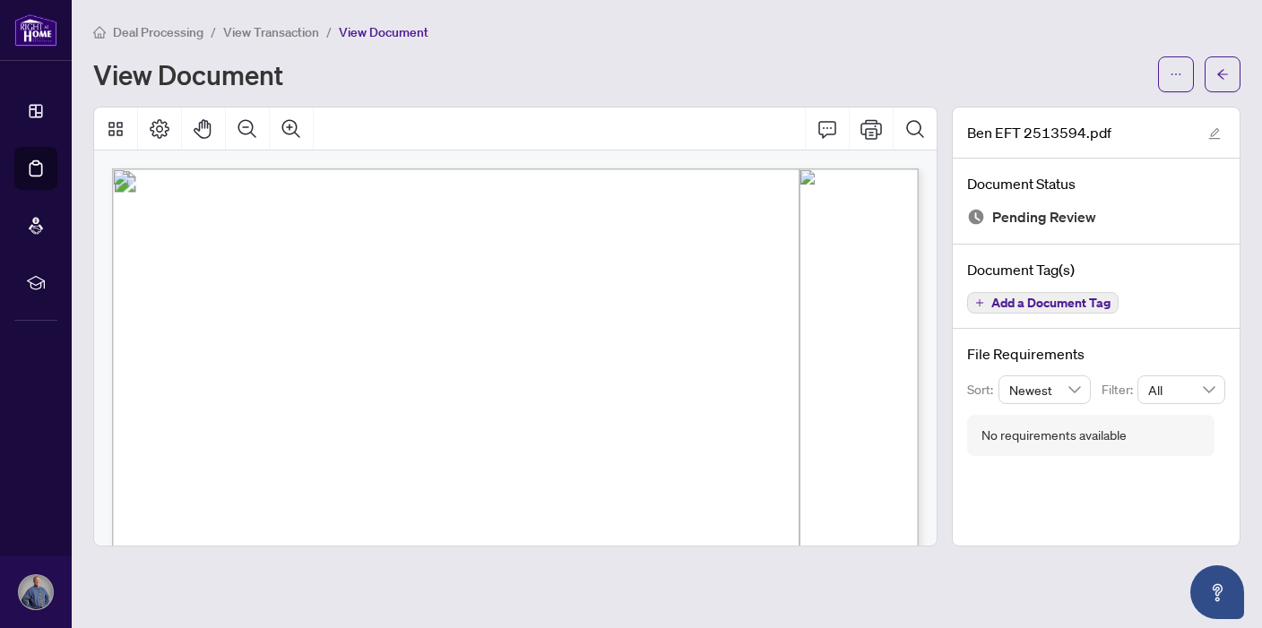
drag, startPoint x: 325, startPoint y: 266, endPoint x: 223, endPoint y: 265, distance: 101.3
click at [223, 169] on p "Right at Home Realty PAID BY E.F.T. [DATE] Two Hundred Forty and 13/100 Dollars…" at bounding box center [705, 169] width 1187 height 0
click at [870, 130] on icon "Print" at bounding box center [872, 129] width 22 height 22
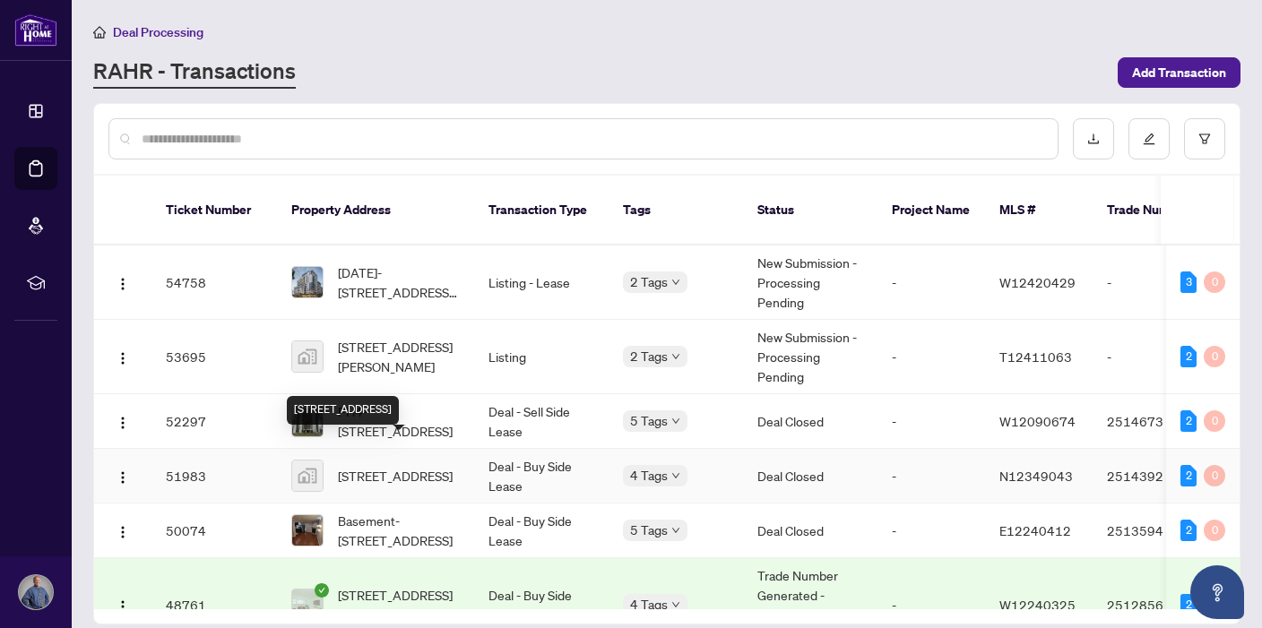
click at [419, 466] on span "[STREET_ADDRESS]" at bounding box center [395, 476] width 115 height 20
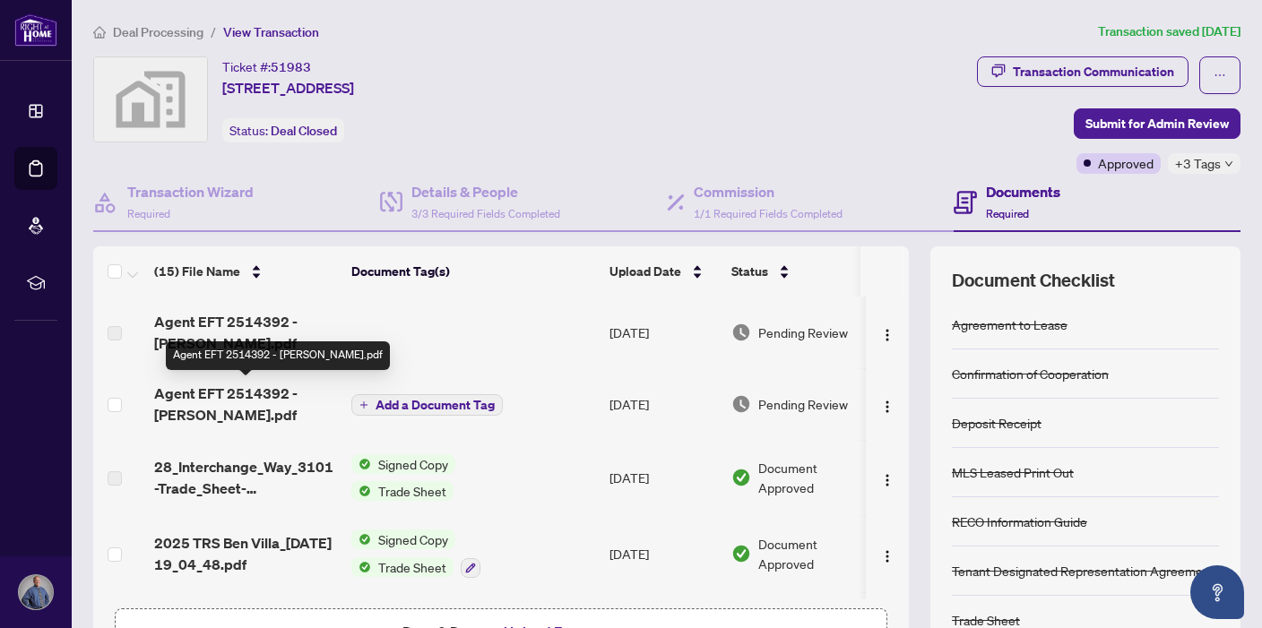
click at [223, 392] on span "Agent EFT 2514392 - [PERSON_NAME].pdf" at bounding box center [245, 404] width 183 height 43
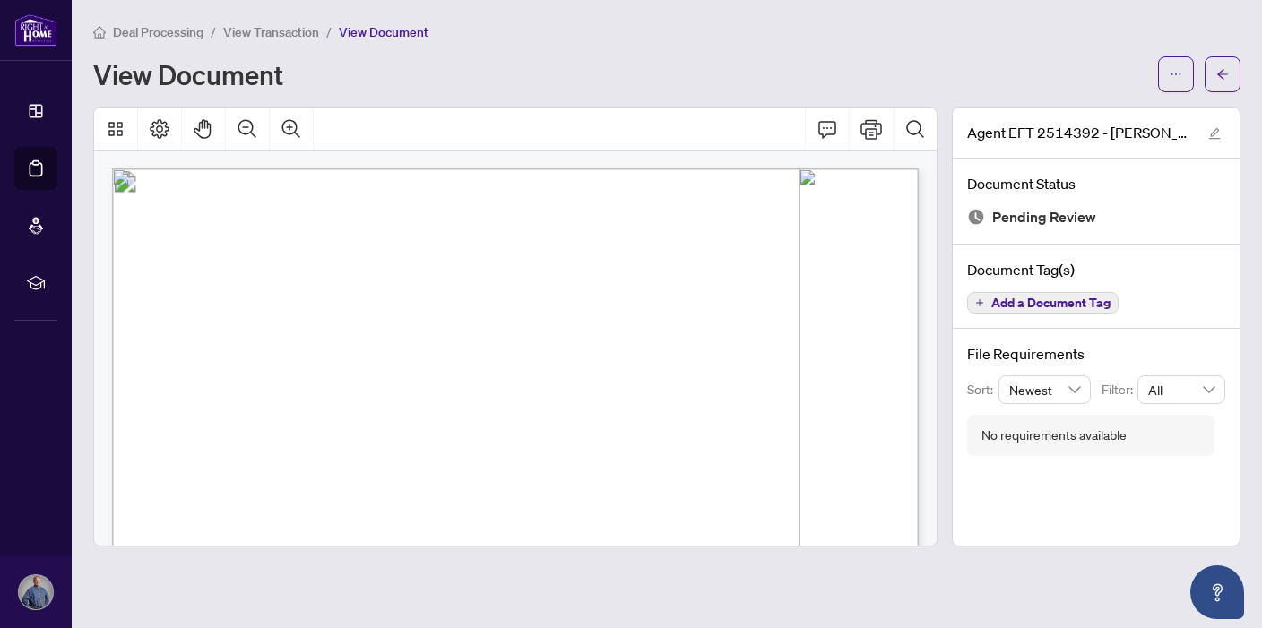
drag, startPoint x: 355, startPoint y: 268, endPoint x: 227, endPoint y: 264, distance: 128.2
click at [226, 169] on p "Right at Home Realty PAID BY E.F.T. [DATE] Three Hundred Ninety Five and 50/100…" at bounding box center [705, 169] width 1187 height 0
click at [878, 125] on icon "Print" at bounding box center [872, 129] width 22 height 22
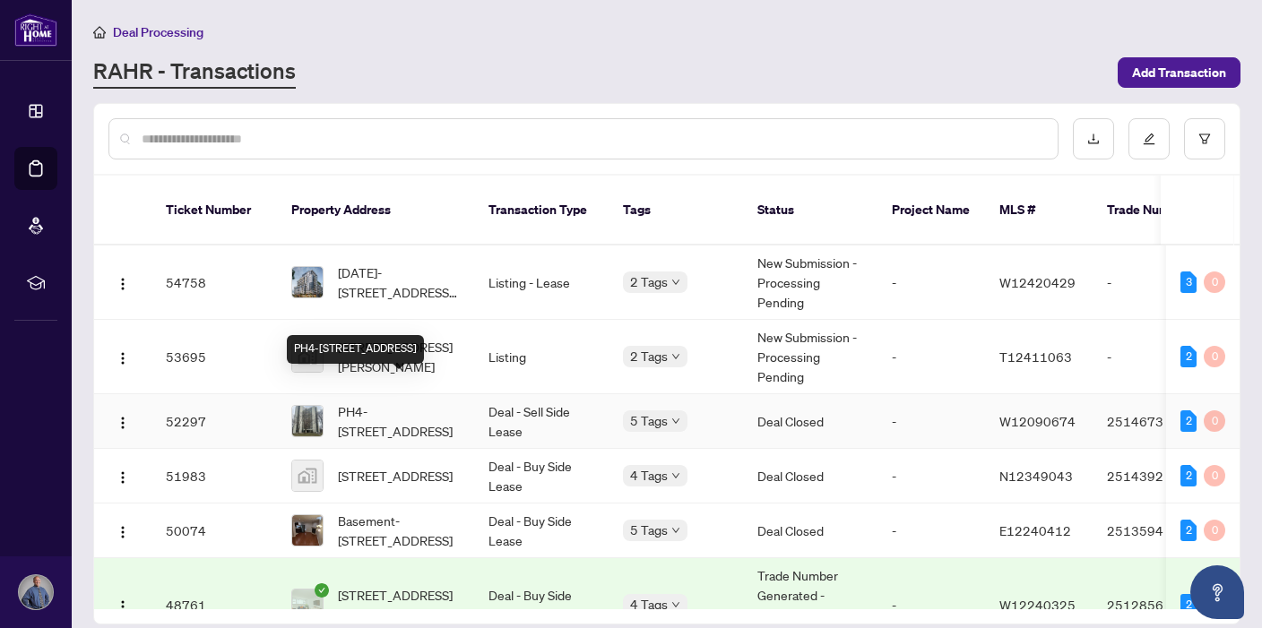
click at [384, 402] on span "PH4-[STREET_ADDRESS]" at bounding box center [399, 421] width 122 height 39
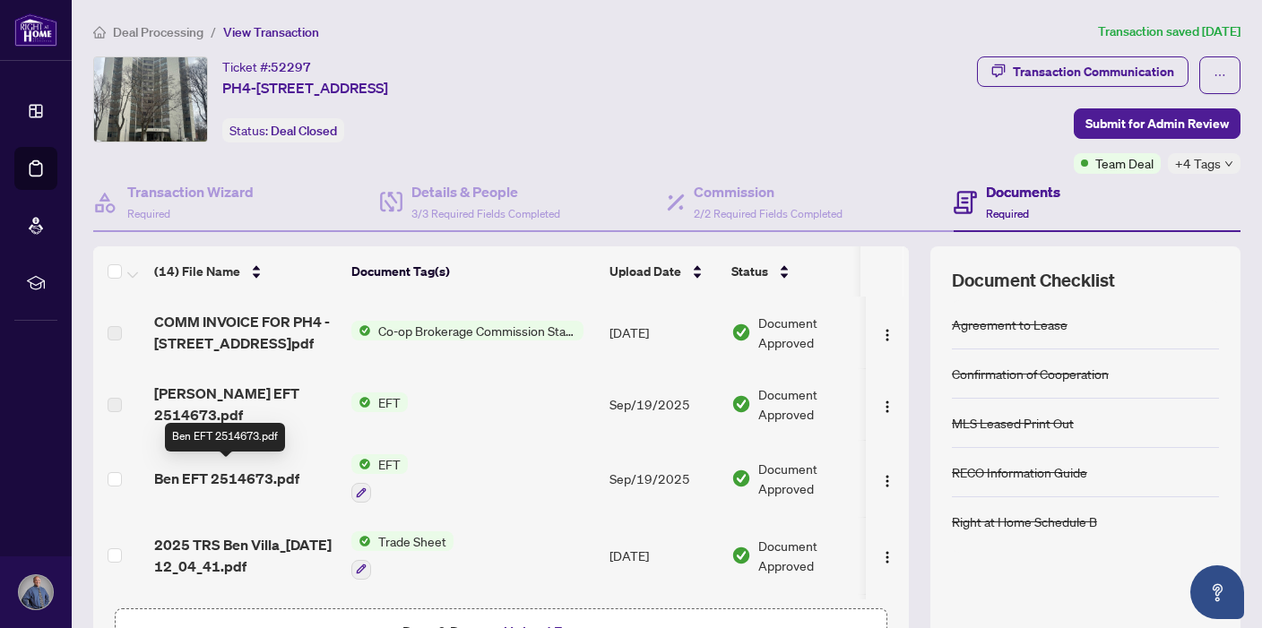
click at [227, 468] on span "Ben EFT 2514673.pdf" at bounding box center [226, 479] width 145 height 22
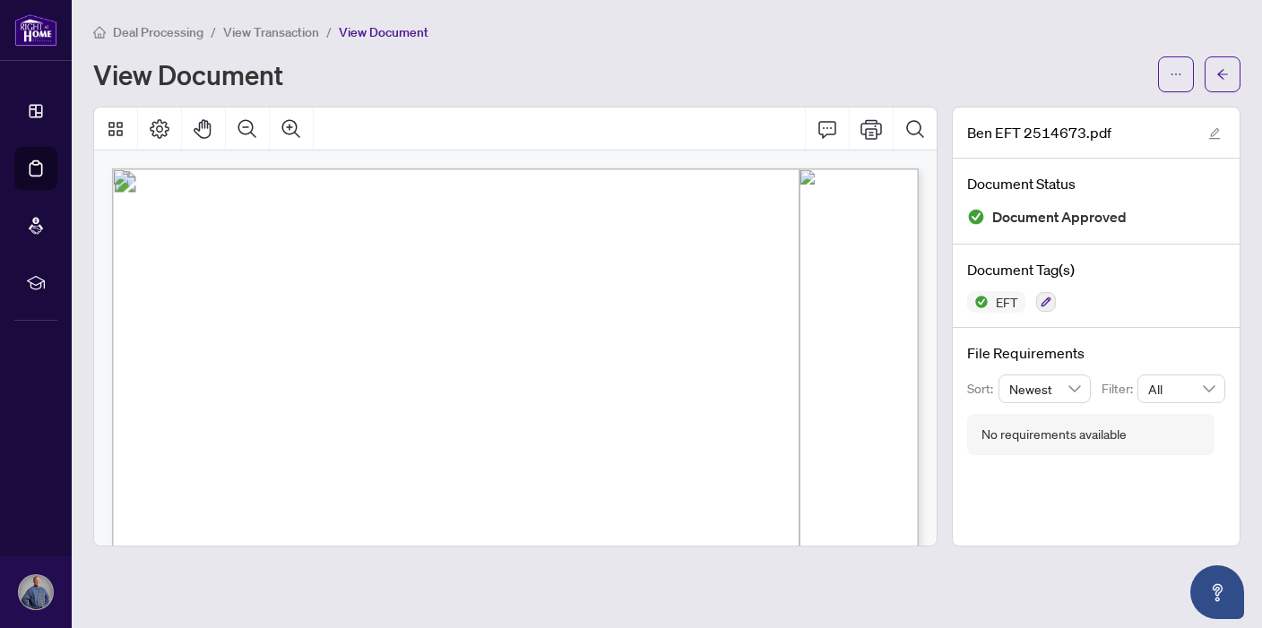
drag, startPoint x: 405, startPoint y: 269, endPoint x: 230, endPoint y: 267, distance: 174.8
click at [230, 267] on span "[STREET_ADDRESS]" at bounding box center [279, 270] width 100 height 10
click at [871, 119] on icon "Print" at bounding box center [872, 129] width 22 height 20
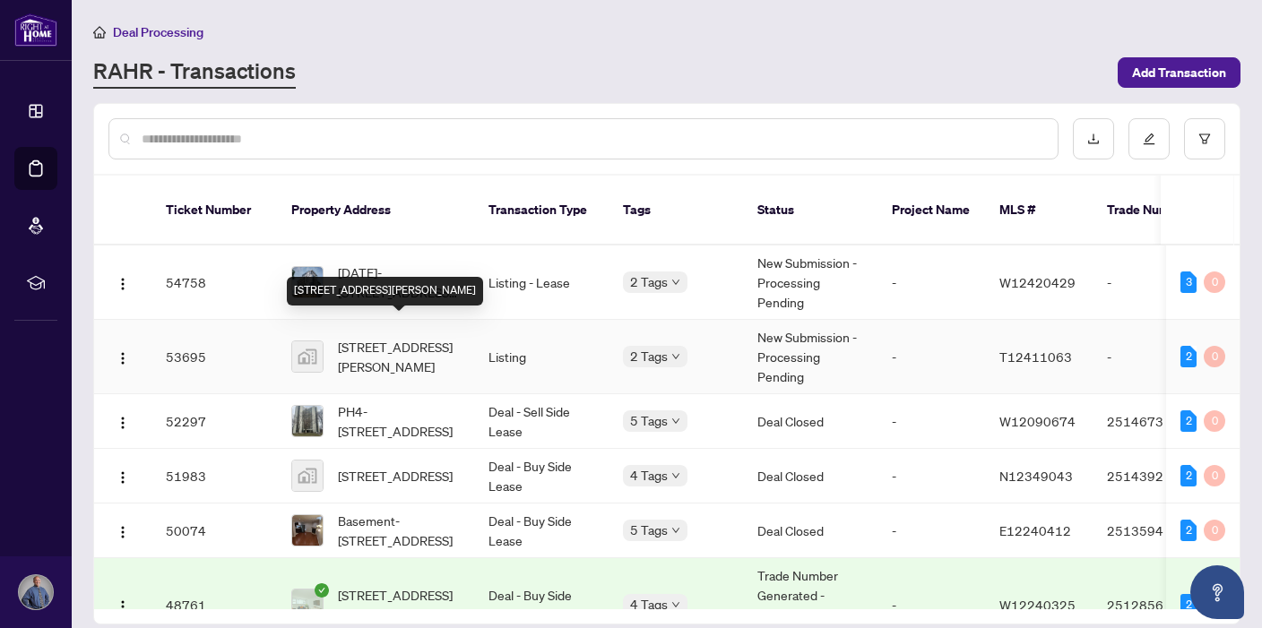
click at [392, 337] on span "[STREET_ADDRESS][PERSON_NAME]" at bounding box center [399, 356] width 122 height 39
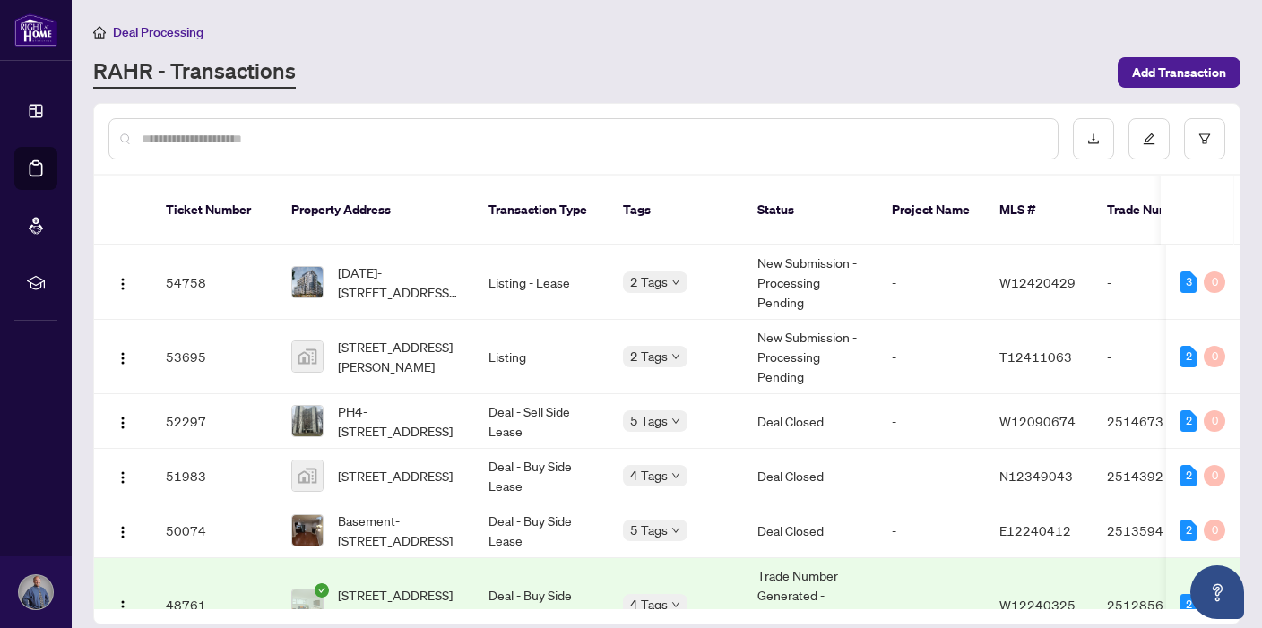
click at [495, 74] on div "RAHR - Transactions" at bounding box center [600, 72] width 1014 height 32
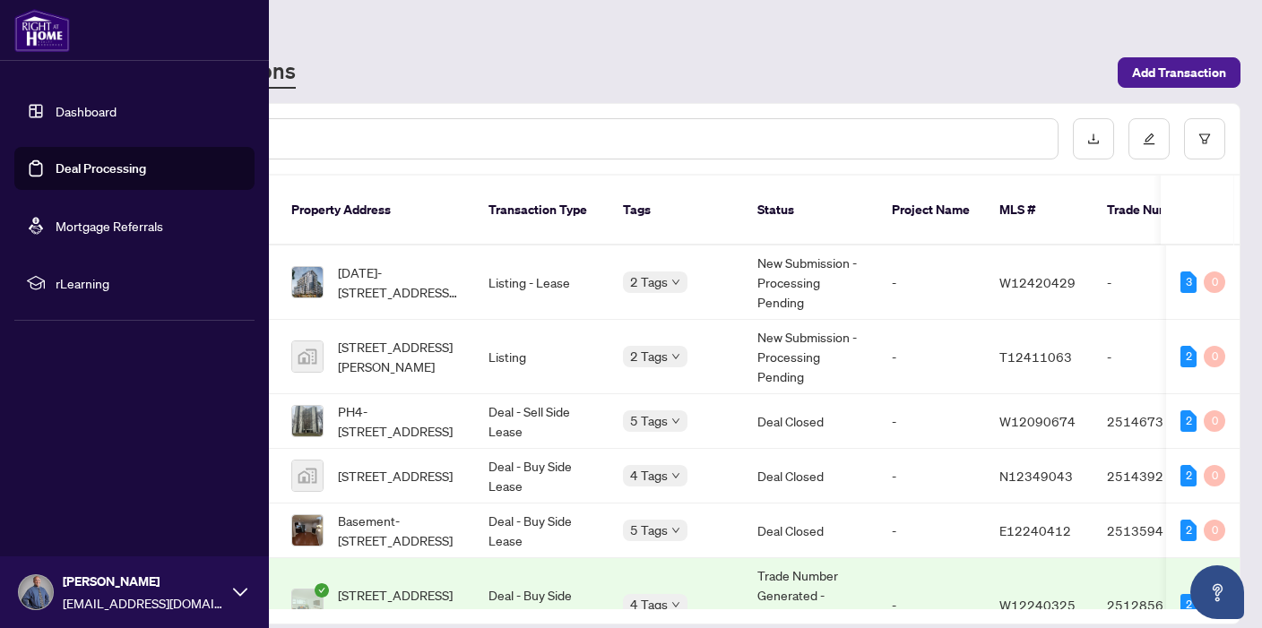
click at [56, 109] on link "Dashboard" at bounding box center [86, 111] width 61 height 16
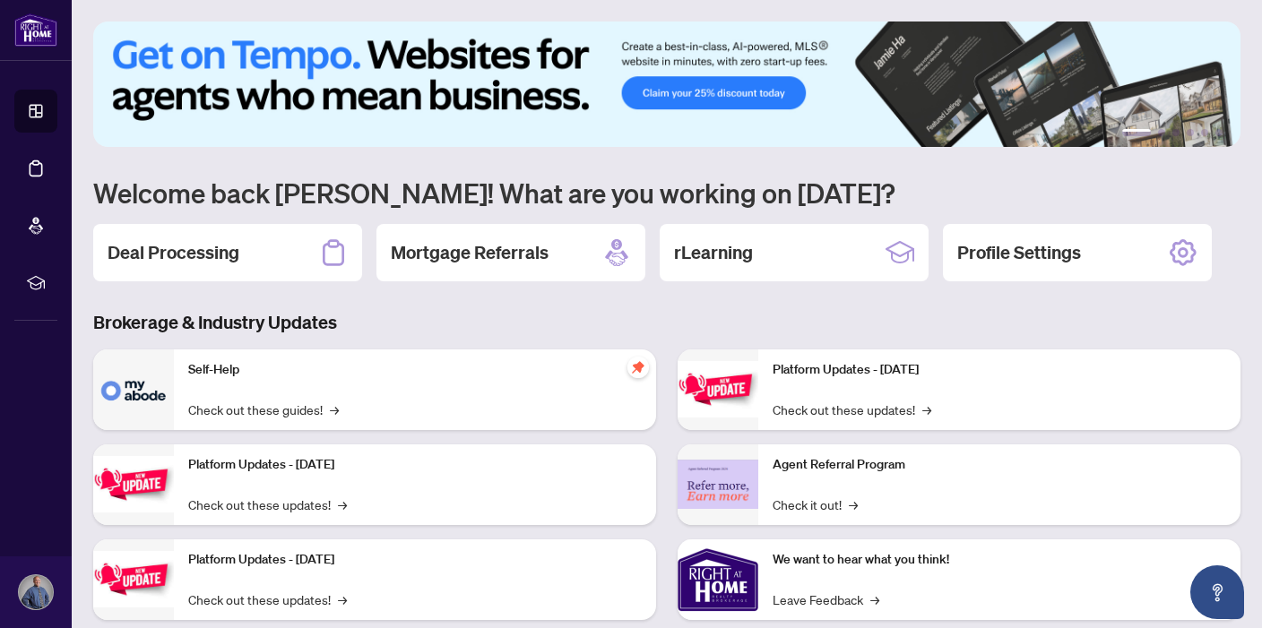
drag, startPoint x: 241, startPoint y: 374, endPoint x: 184, endPoint y: 369, distance: 57.5
click at [184, 369] on div "Self-Help Check out these guides! →" at bounding box center [415, 390] width 482 height 81
drag, startPoint x: 93, startPoint y: 325, endPoint x: 402, endPoint y: 332, distance: 308.5
click at [402, 332] on h3 "Brokerage & Industry Updates" at bounding box center [666, 322] width 1147 height 25
click at [668, 351] on div "Platform Updates - [DATE] Check out these updates! → Agent Referral Program Che…" at bounding box center [959, 540] width 584 height 380
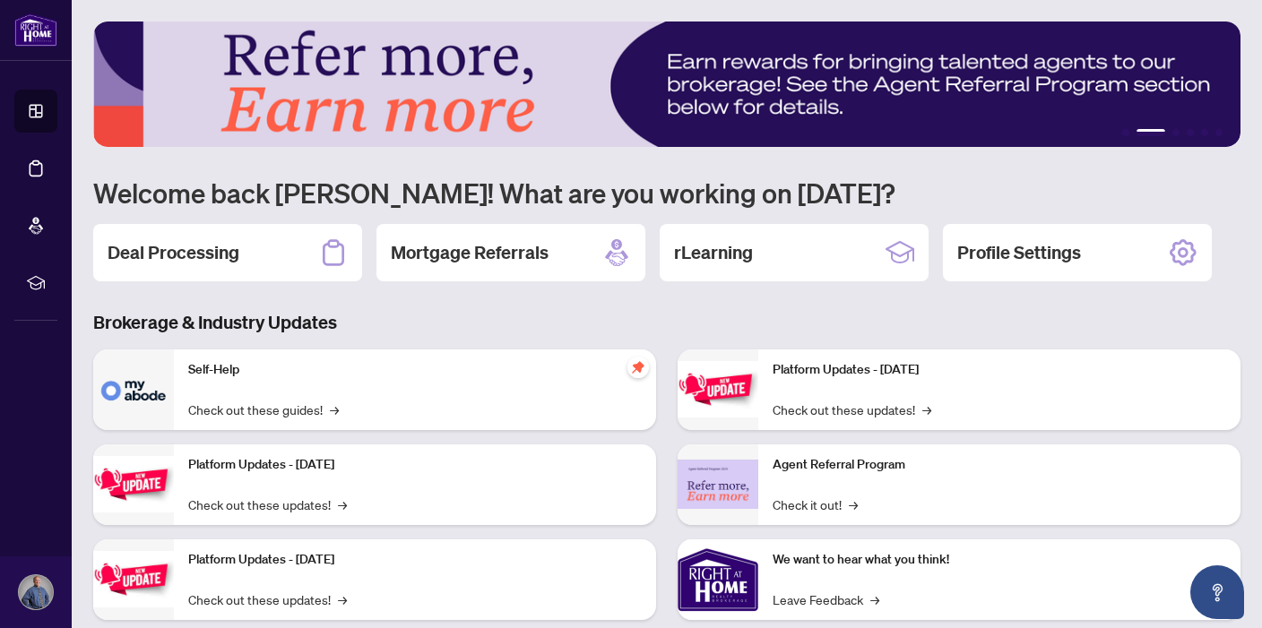
click at [665, 399] on div "Self-Help Check out these guides! → Platform Updates - [DATE] Check out these u…" at bounding box center [374, 540] width 584 height 380
